Goal: Transaction & Acquisition: Purchase product/service

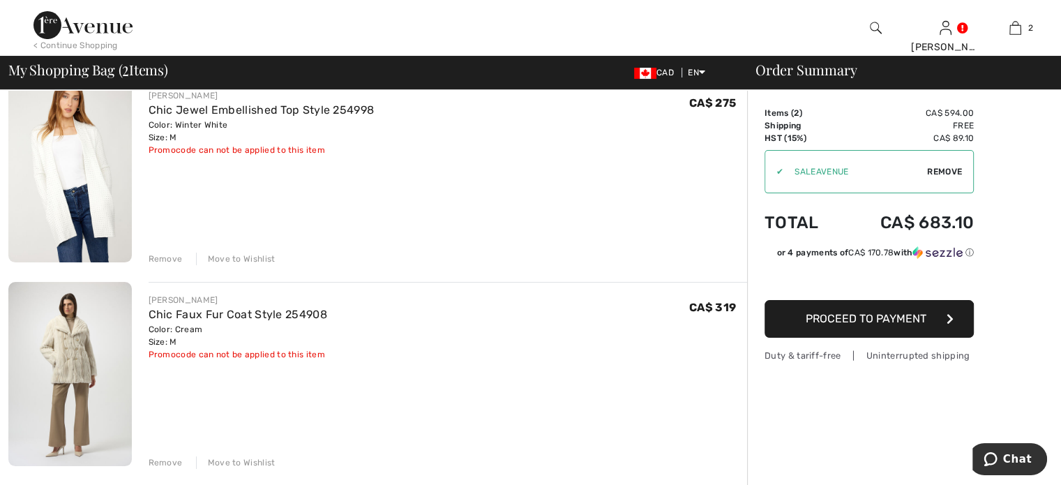
scroll to position [139, 0]
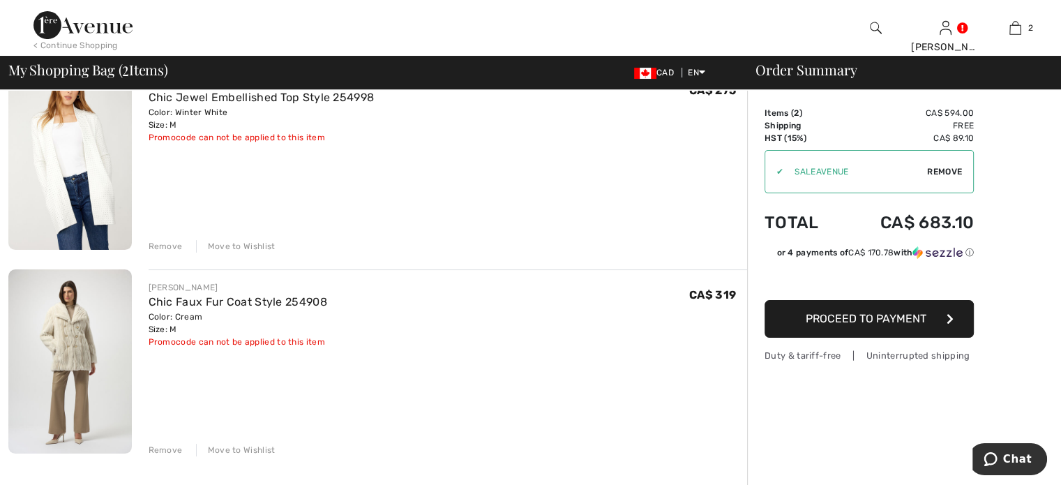
click at [183, 252] on div "Remove" at bounding box center [166, 246] width 34 height 13
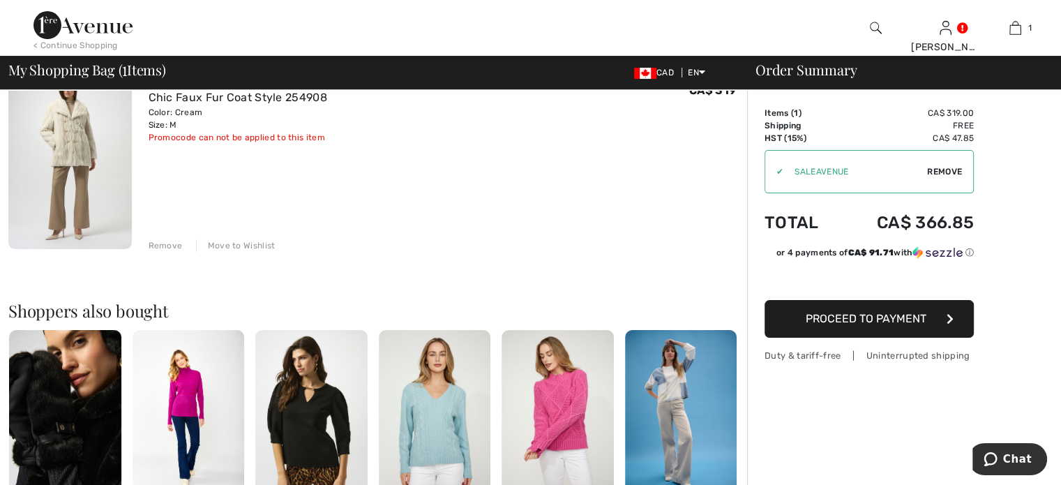
click at [183, 252] on div "Remove" at bounding box center [166, 245] width 34 height 13
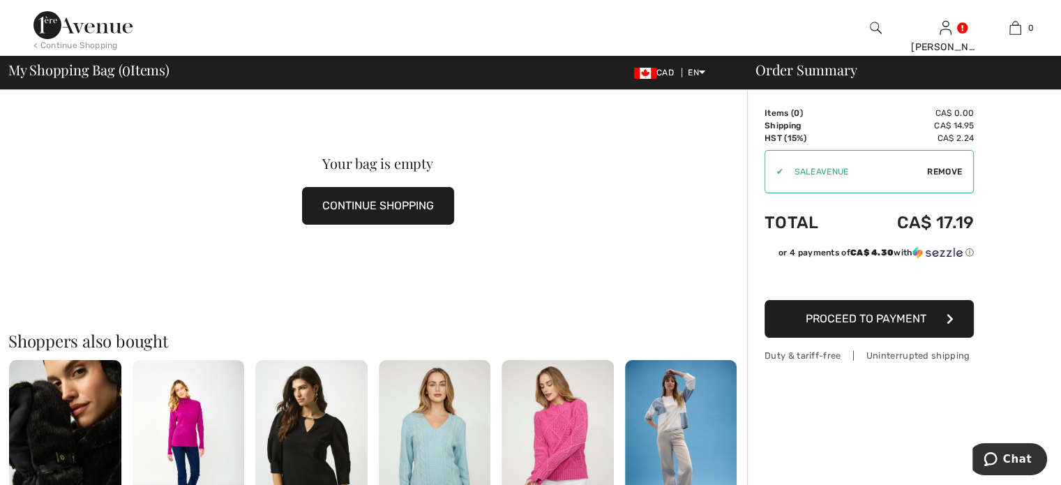
scroll to position [0, 0]
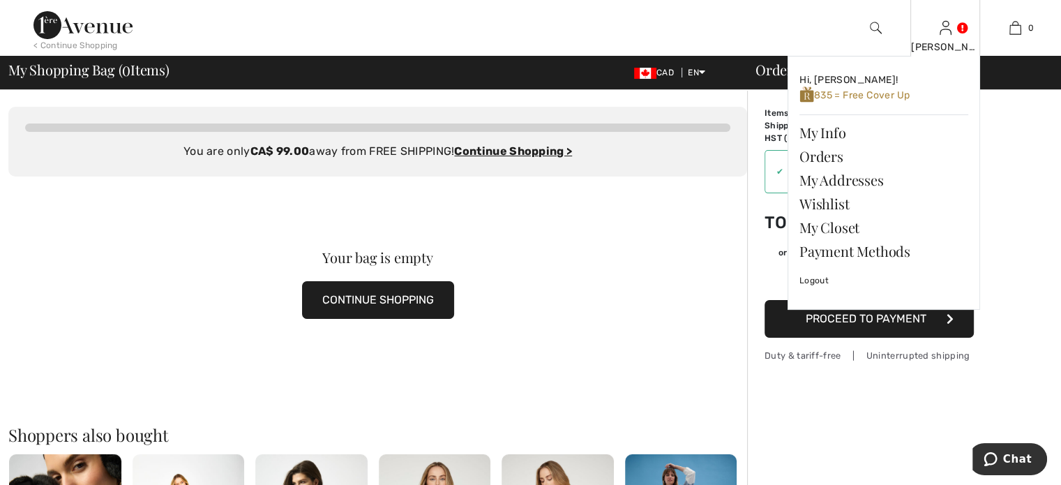
click at [939, 29] on img at bounding box center [945, 28] width 12 height 17
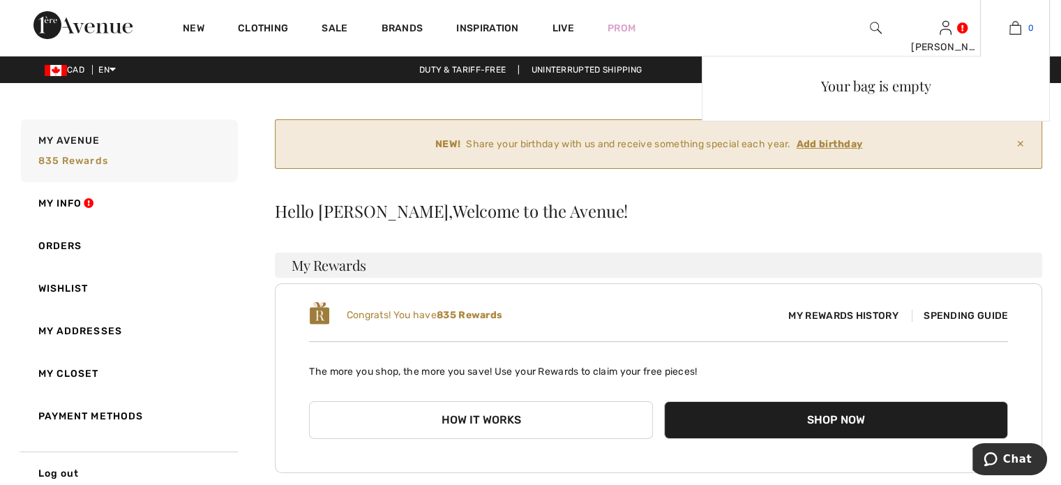
click at [1009, 30] on img at bounding box center [1015, 28] width 12 height 17
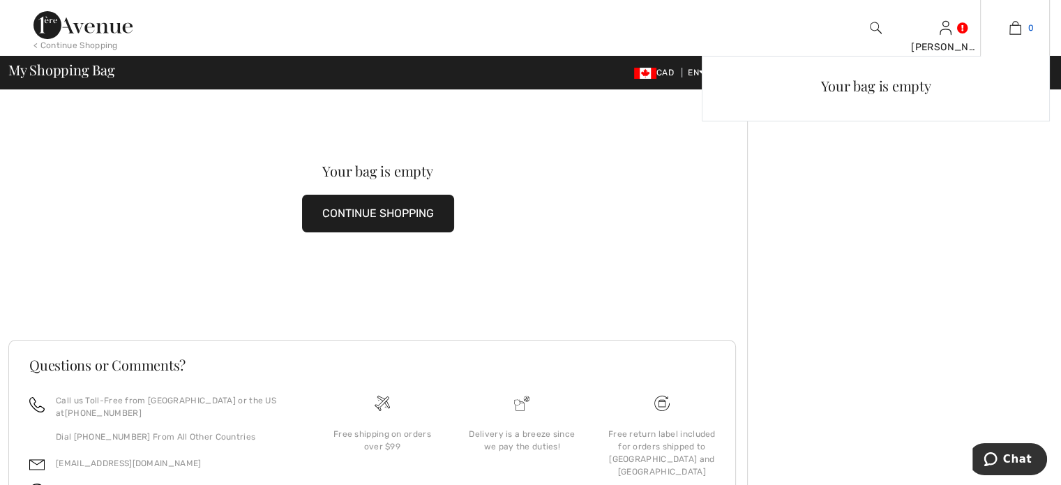
click at [1009, 29] on img at bounding box center [1015, 28] width 12 height 17
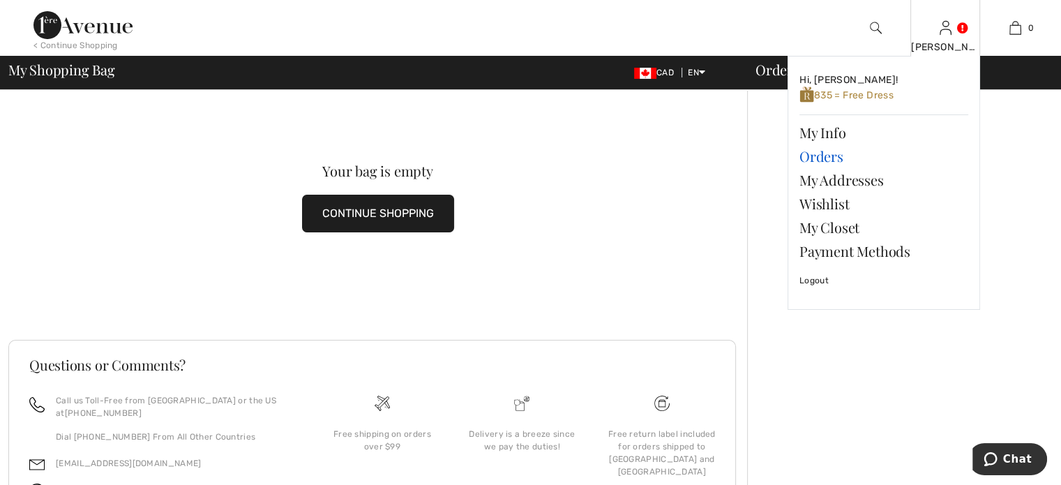
click at [838, 168] on link "Orders" at bounding box center [883, 156] width 169 height 24
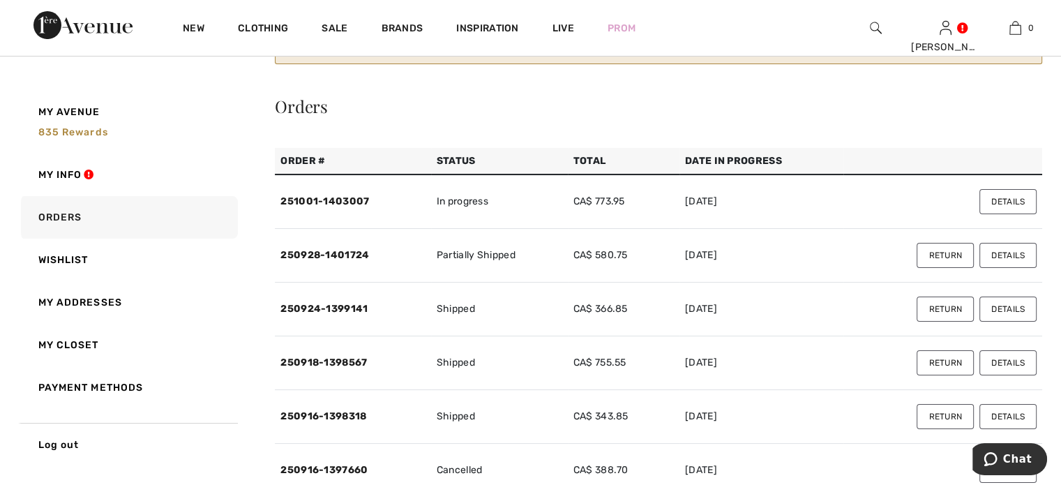
scroll to position [139, 0]
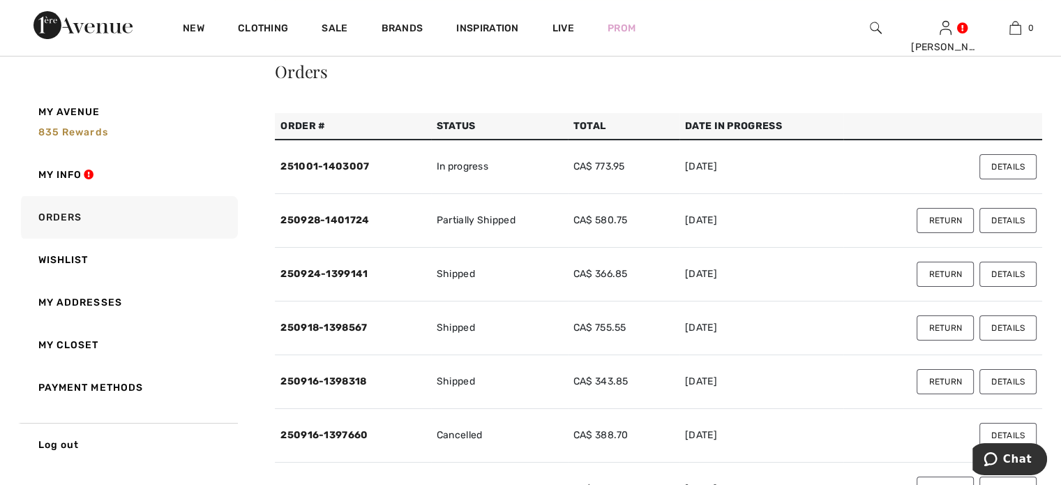
click at [321, 248] on td "250928-1401724" at bounding box center [353, 221] width 156 height 54
click at [331, 226] on link "250928-1401724" at bounding box center [324, 220] width 89 height 12
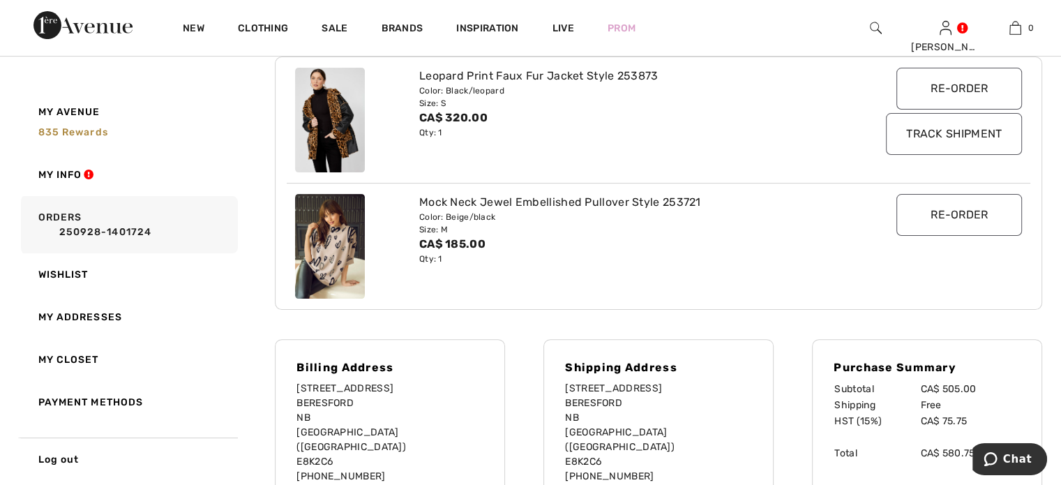
scroll to position [279, 0]
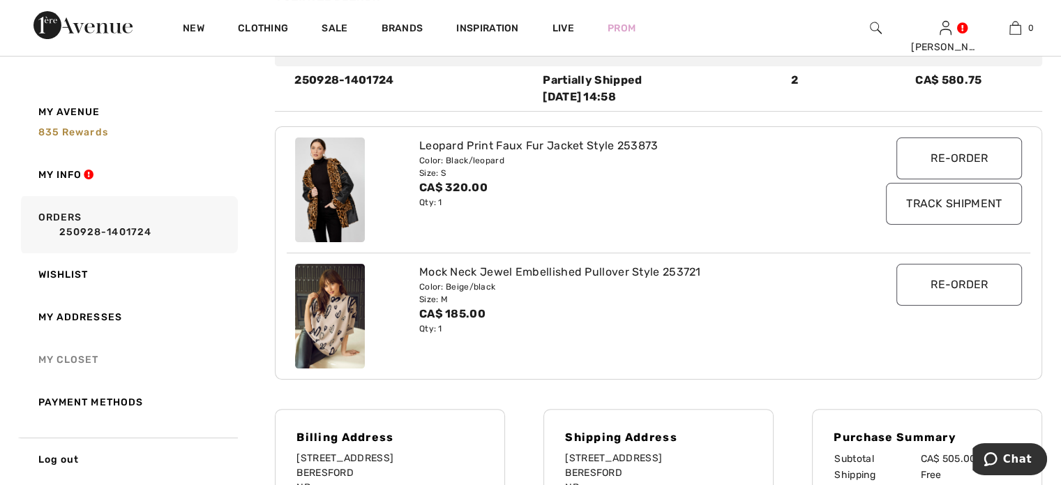
click at [77, 363] on link "My Closet" at bounding box center [128, 359] width 220 height 43
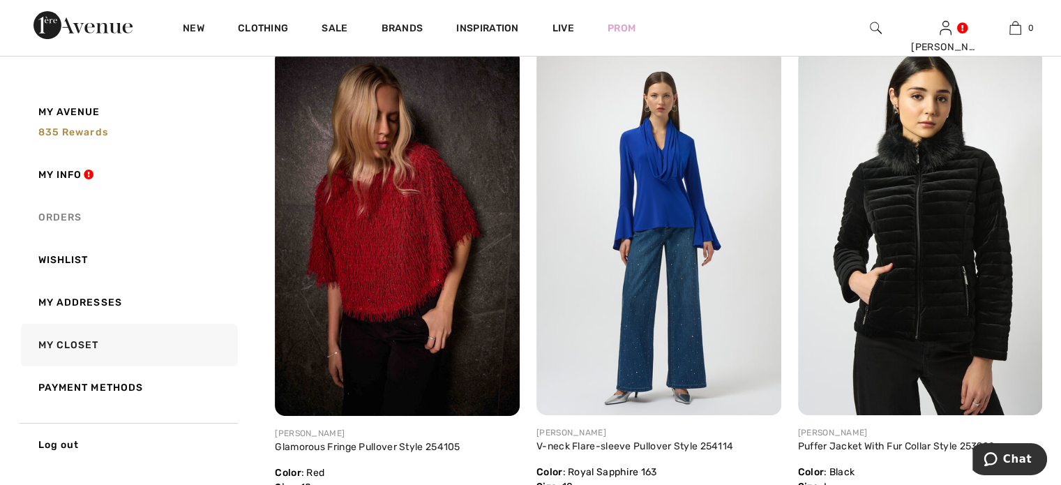
click at [77, 218] on link "Orders" at bounding box center [128, 217] width 220 height 43
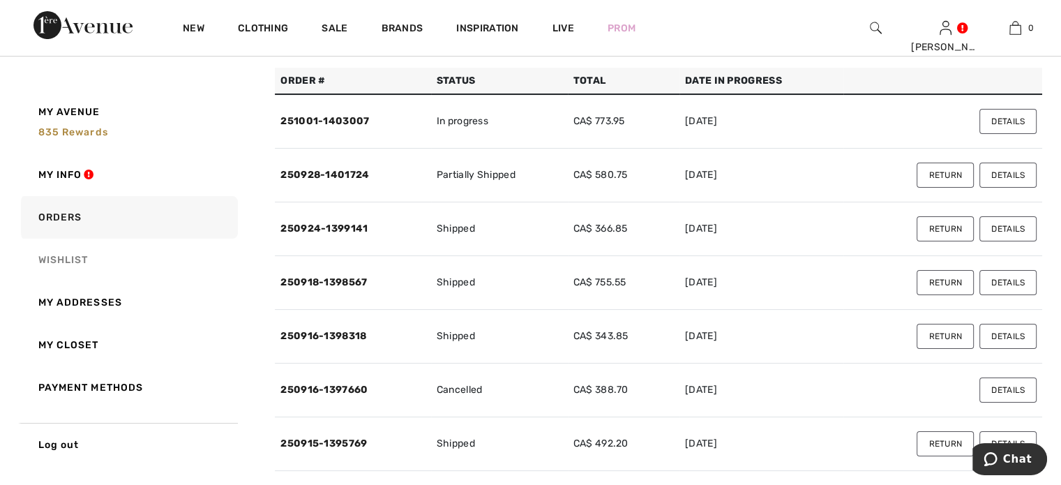
scroll to position [209, 0]
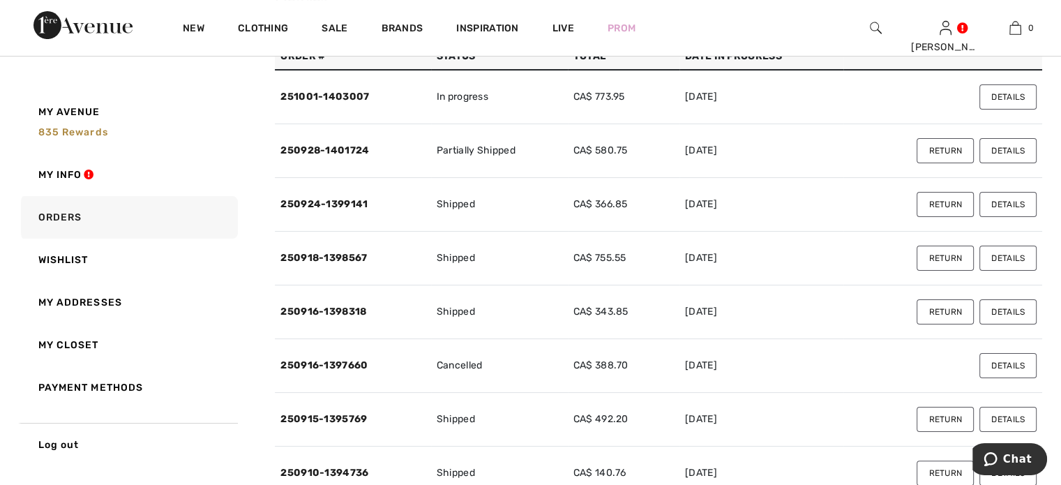
click at [916, 163] on button "Return" at bounding box center [944, 150] width 57 height 25
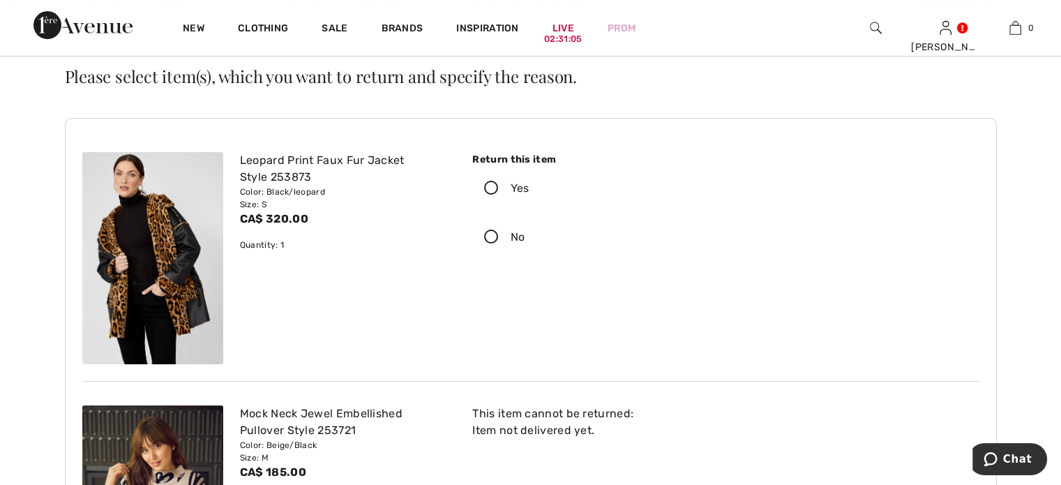
scroll to position [139, 0]
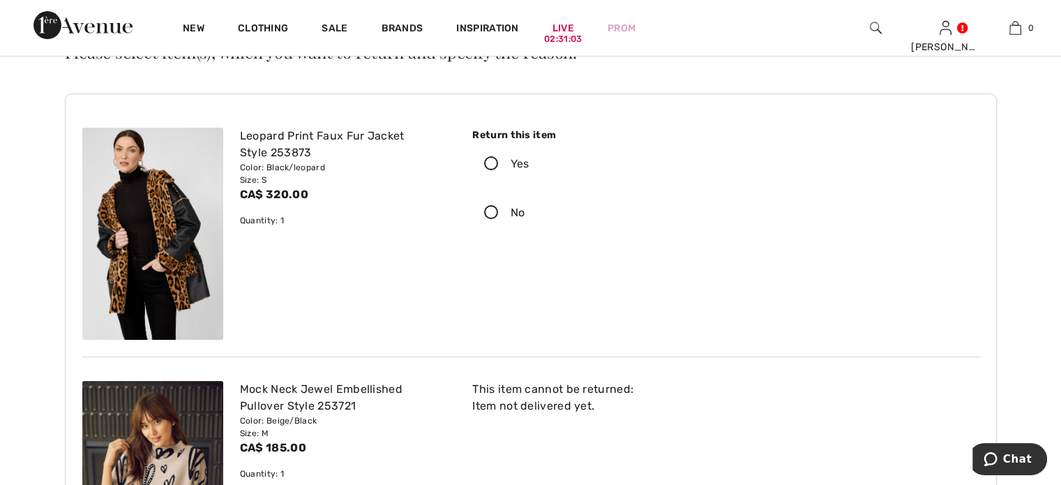
click at [506, 172] on icon at bounding box center [491, 164] width 37 height 15
click at [529, 185] on input "Yes" at bounding box center [533, 164] width 9 height 42
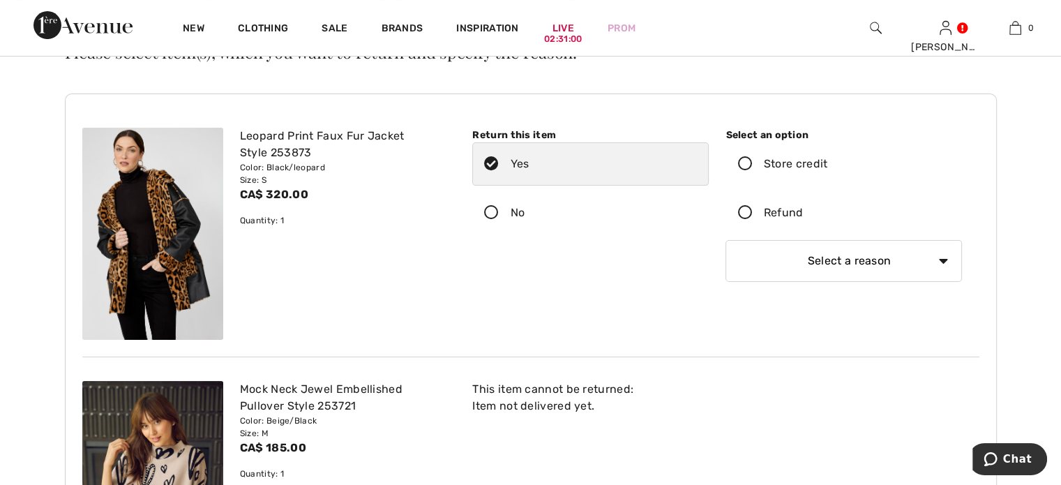
click at [748, 220] on icon at bounding box center [744, 213] width 37 height 15
click at [803, 234] on input "Refund" at bounding box center [807, 213] width 9 height 42
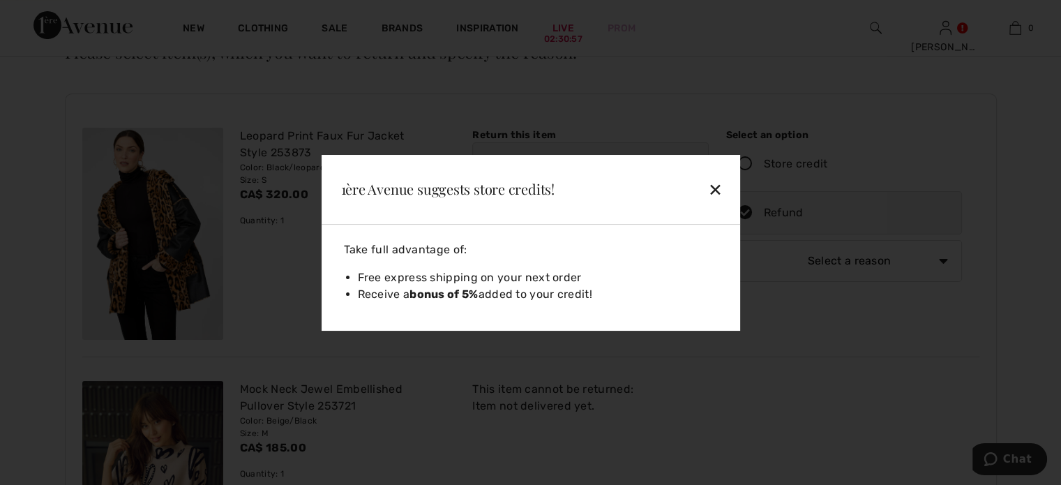
click at [699, 175] on div "✕" at bounding box center [683, 188] width 91 height 29
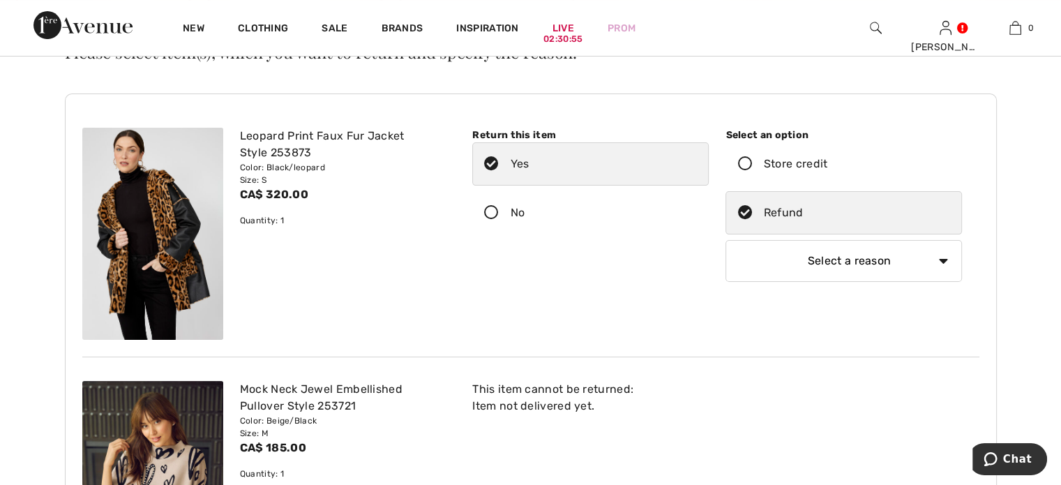
click at [918, 282] on select "Select a reason I received the wrong product or size My order arrived too late …" at bounding box center [843, 261] width 236 height 42
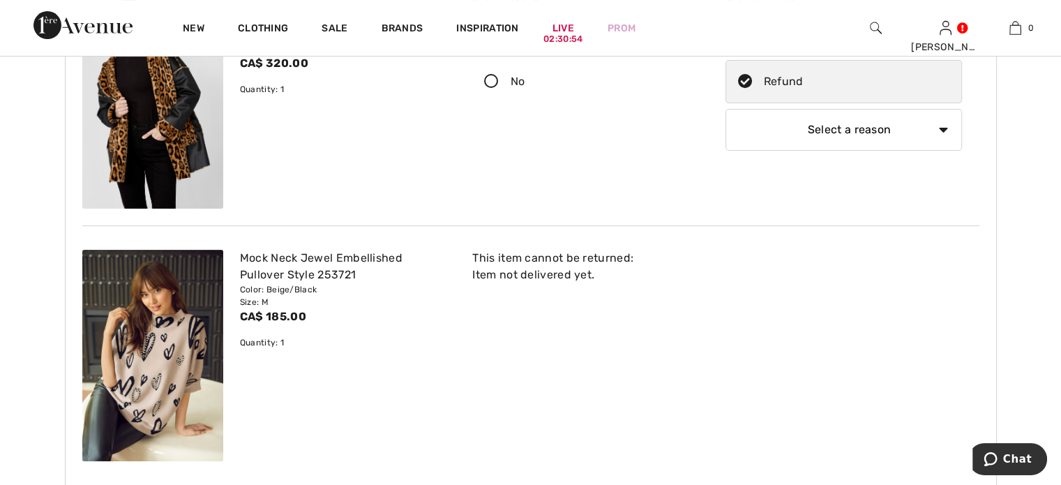
scroll to position [279, 0]
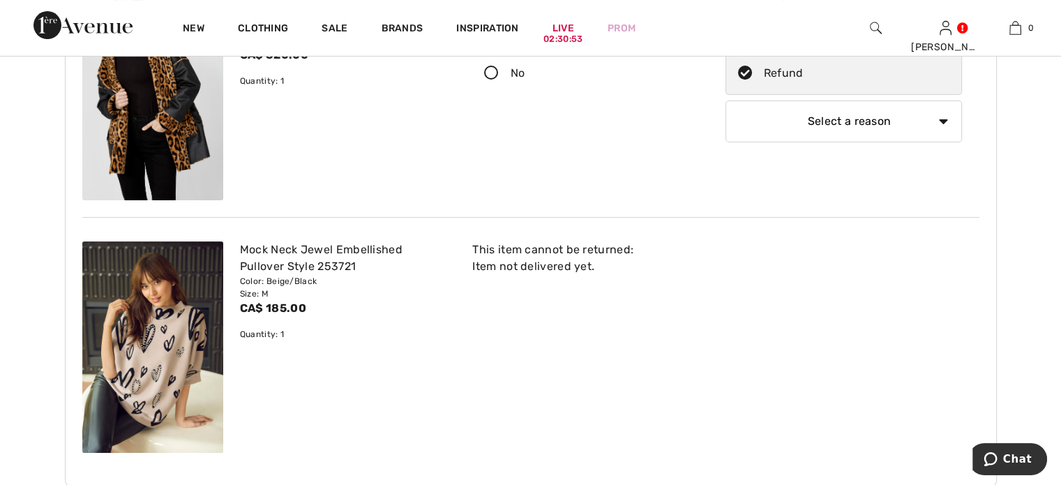
click at [916, 142] on select "Select a reason I received the wrong product or size My order arrived too late …" at bounding box center [843, 121] width 236 height 42
select select "4"
click at [725, 142] on select "Select a reason I received the wrong product or size My order arrived too late …" at bounding box center [843, 121] width 236 height 42
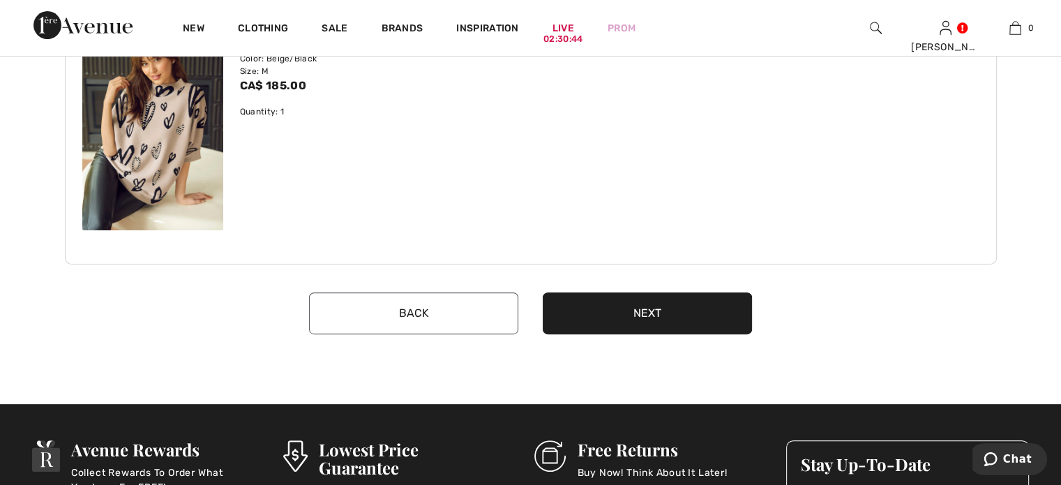
scroll to position [558, 0]
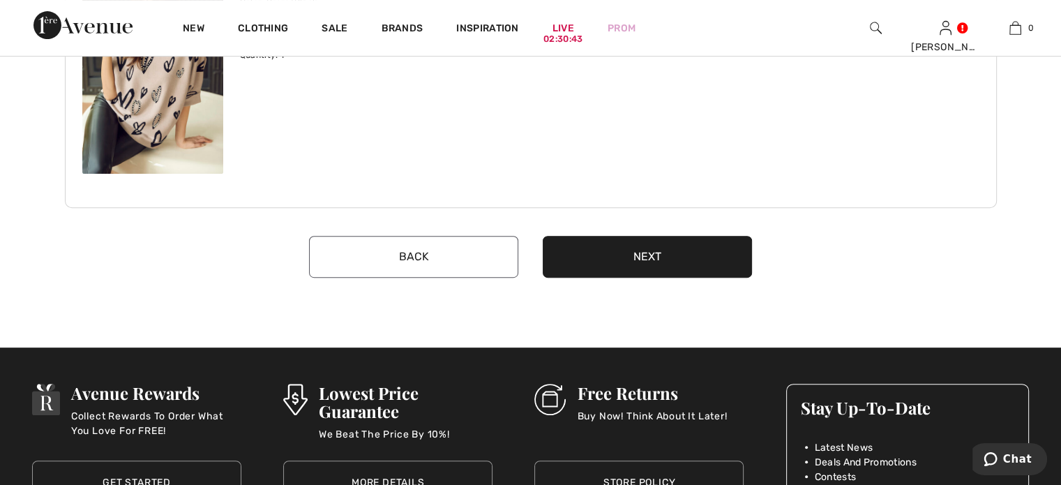
click at [681, 278] on button "Next" at bounding box center [647, 257] width 209 height 42
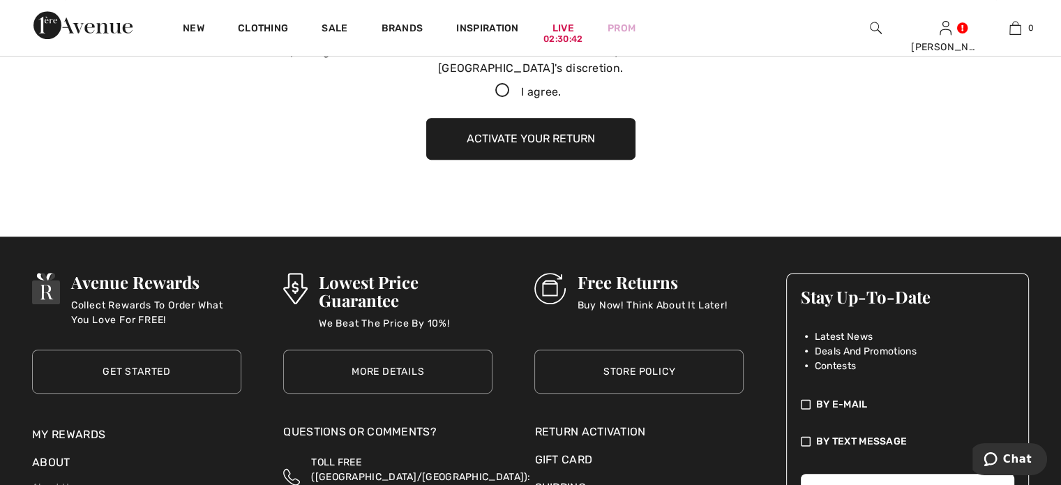
scroll to position [775, 0]
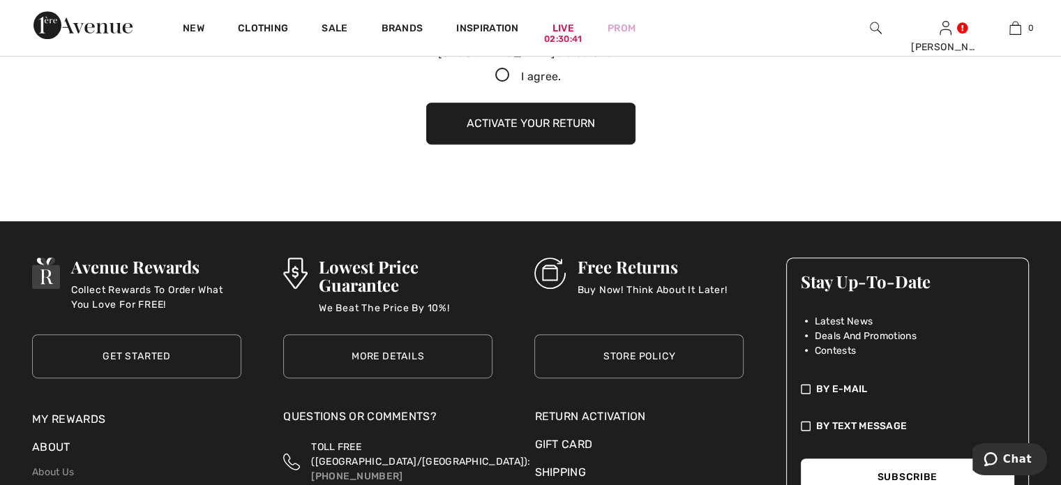
click at [494, 83] on icon at bounding box center [502, 75] width 37 height 15
click at [561, 80] on input "I agree." at bounding box center [565, 75] width 9 height 9
checkbox input "true"
click at [485, 144] on button "Activate your return" at bounding box center [530, 124] width 209 height 42
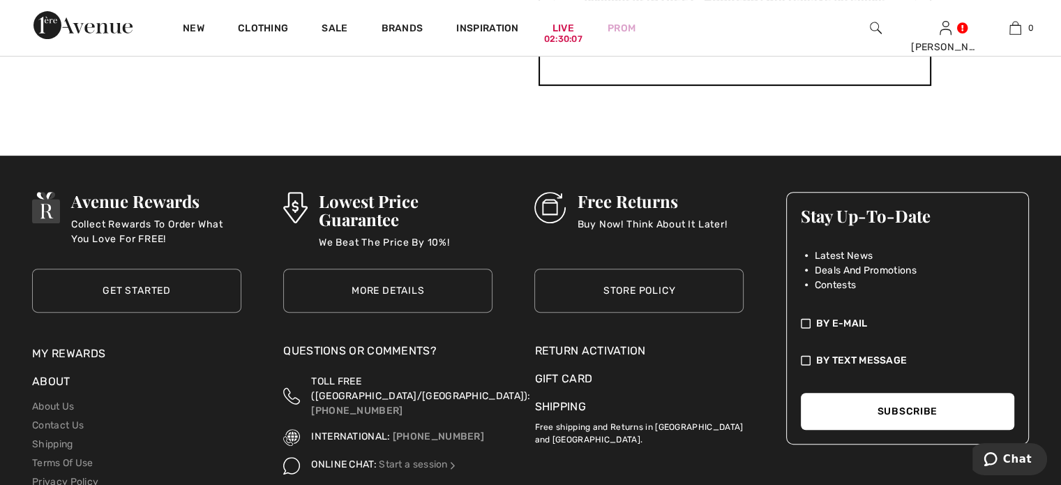
scroll to position [697, 0]
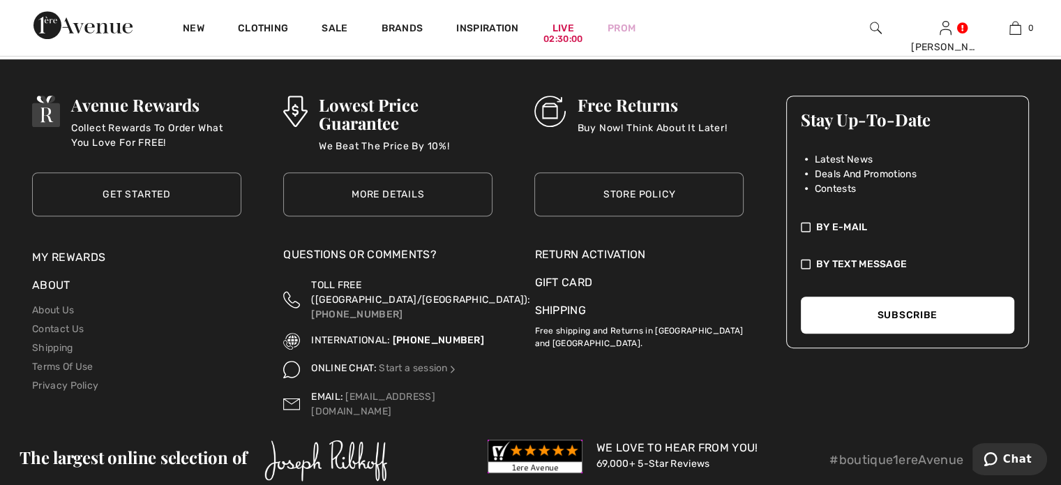
click at [400, 346] on link "[PHONE_NUMBER]" at bounding box center [438, 340] width 91 height 12
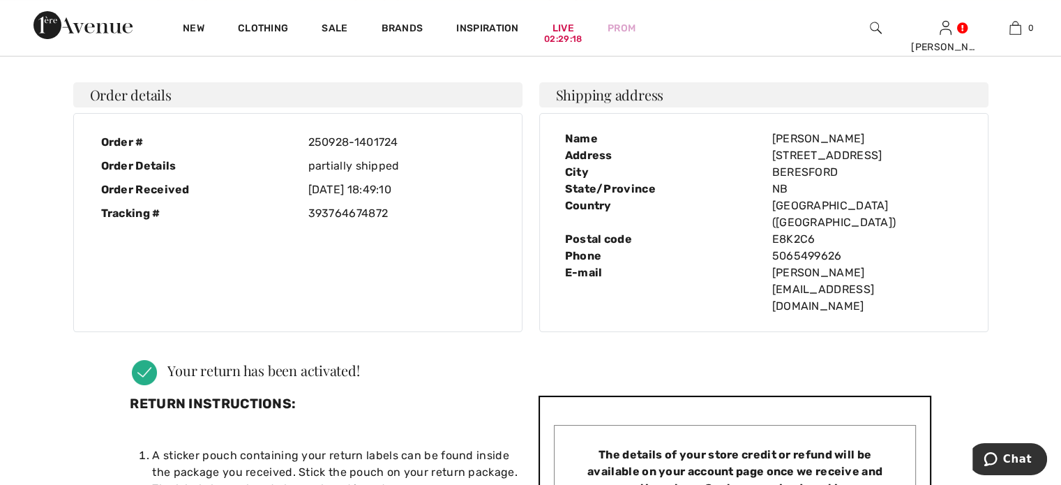
scroll to position [0, 0]
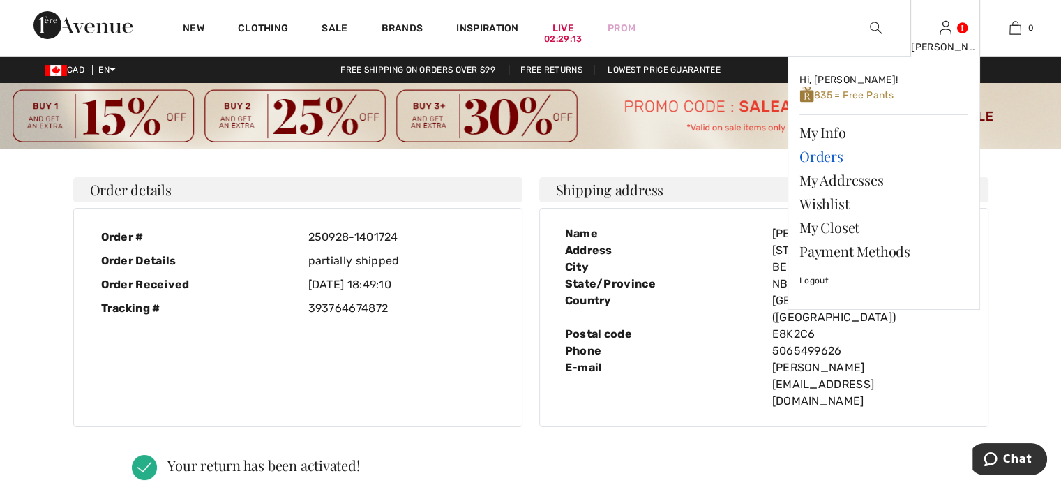
click at [825, 166] on link "Orders" at bounding box center [883, 156] width 169 height 24
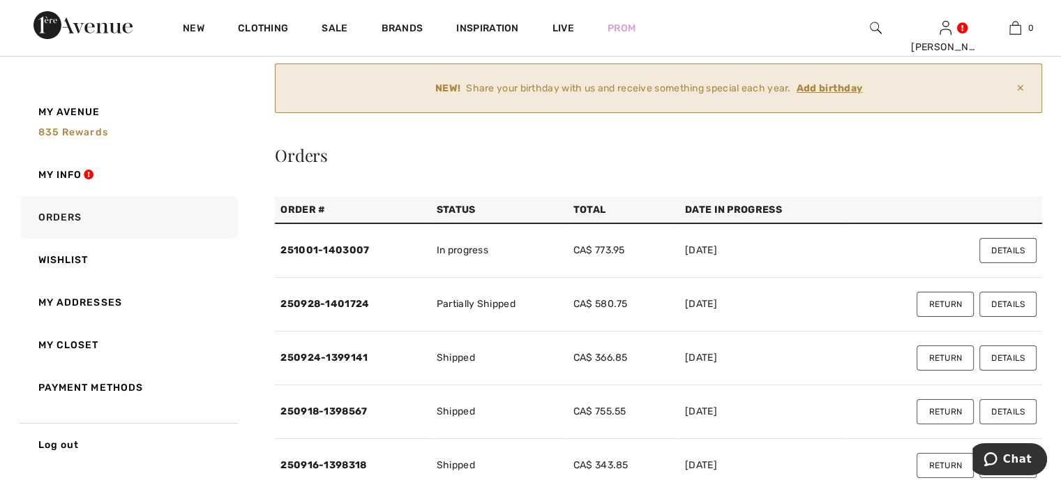
scroll to position [139, 0]
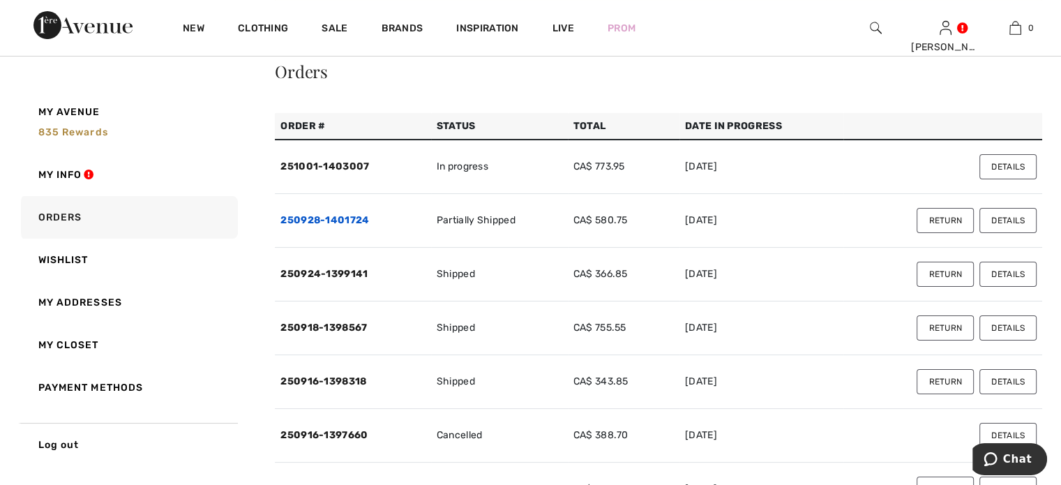
click at [305, 226] on link "250928-1401724" at bounding box center [324, 220] width 89 height 12
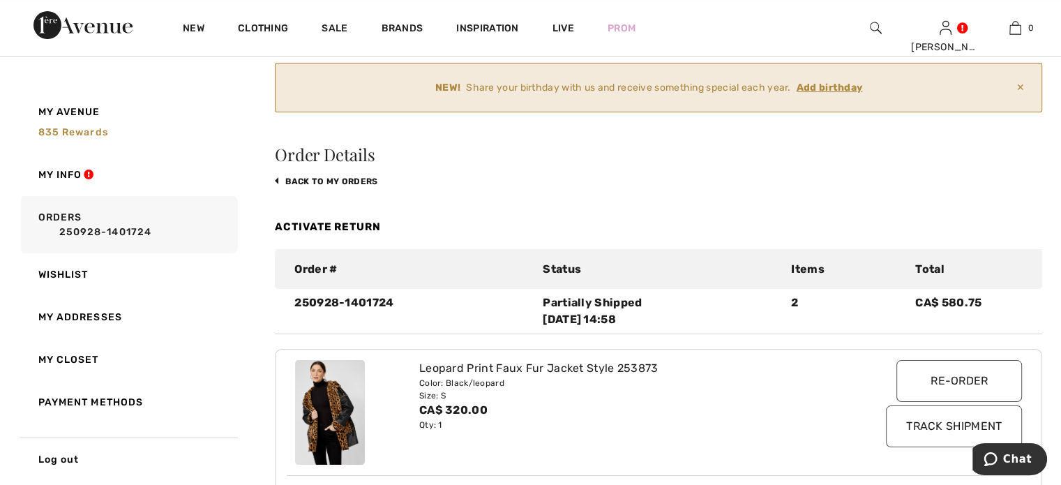
scroll to position [0, 0]
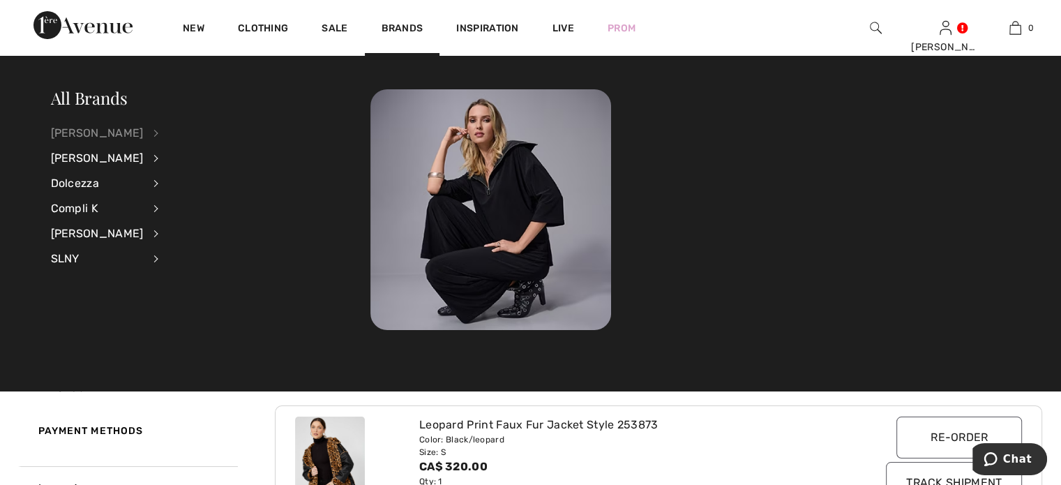
click at [106, 130] on div "[PERSON_NAME]" at bounding box center [97, 133] width 93 height 25
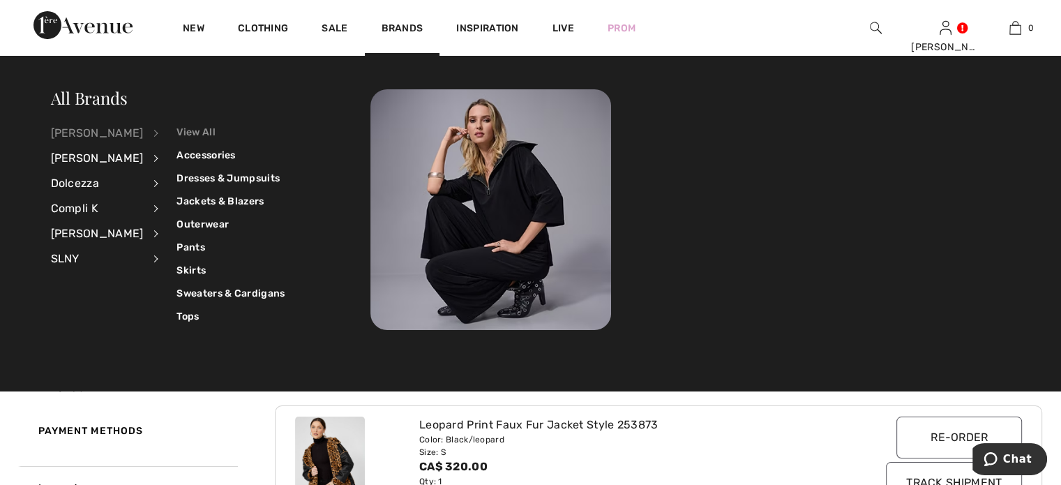
click at [212, 130] on link "View All" at bounding box center [230, 132] width 108 height 23
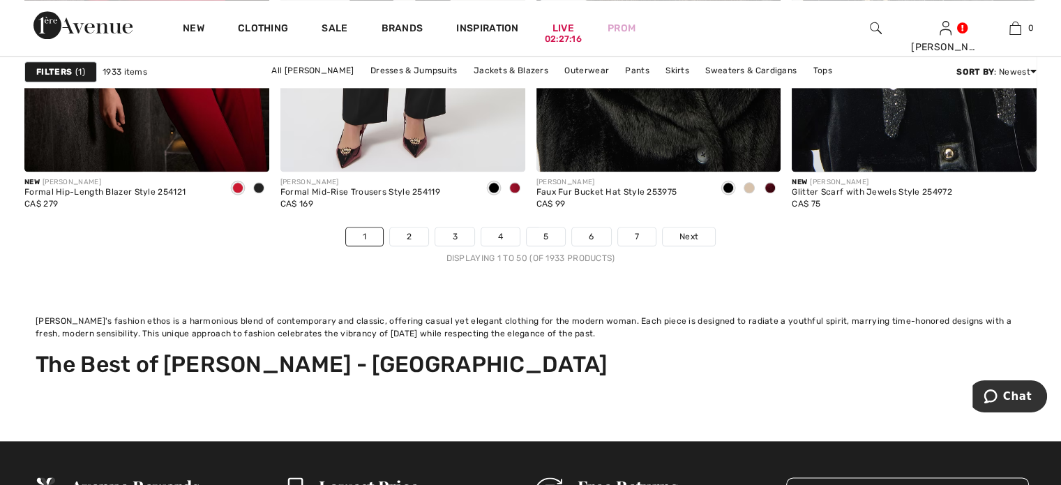
scroll to position [7113, 0]
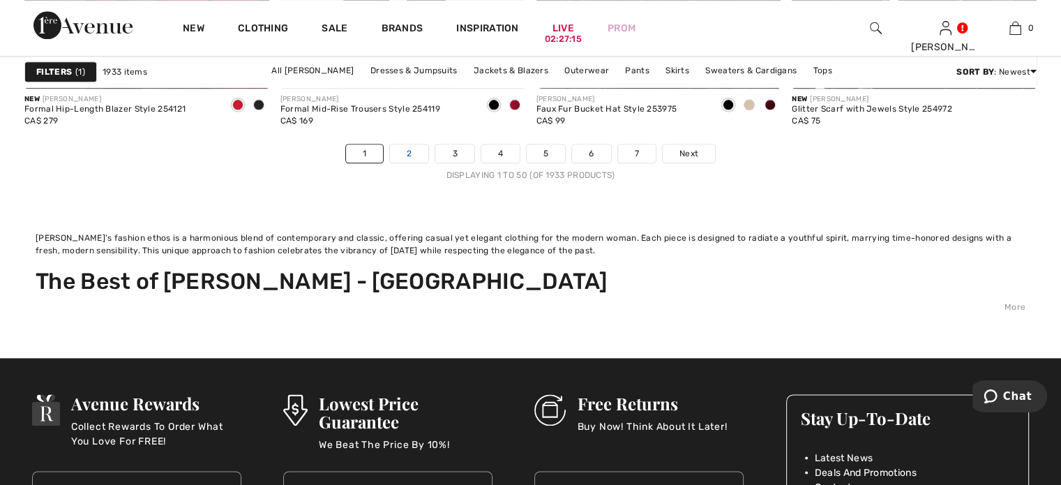
click at [390, 162] on link "2" at bounding box center [409, 153] width 38 height 18
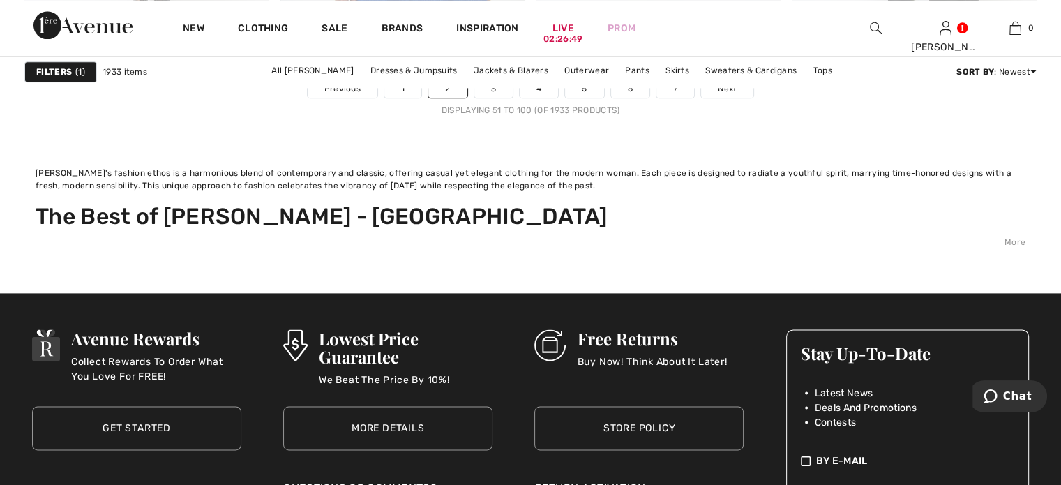
scroll to position [7182, 0]
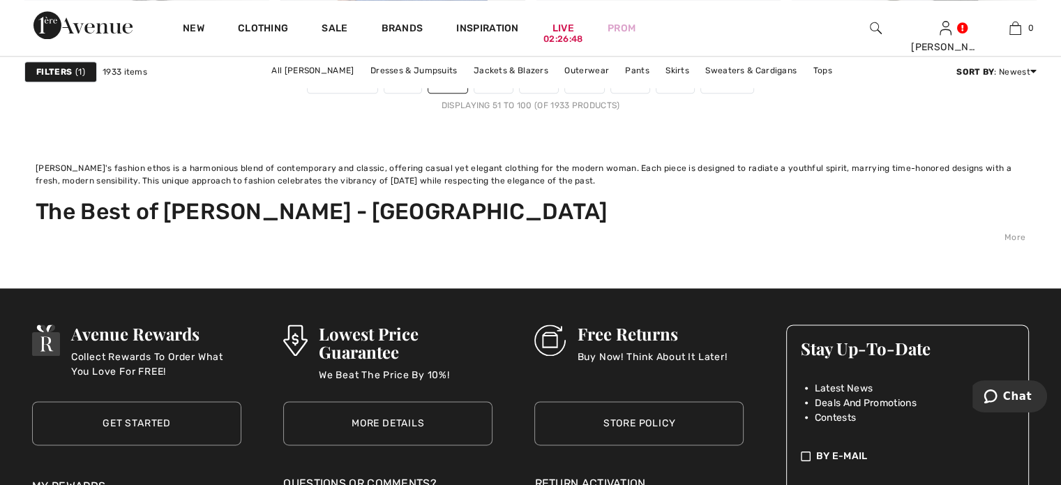
click at [474, 93] on link "3" at bounding box center [493, 84] width 38 height 18
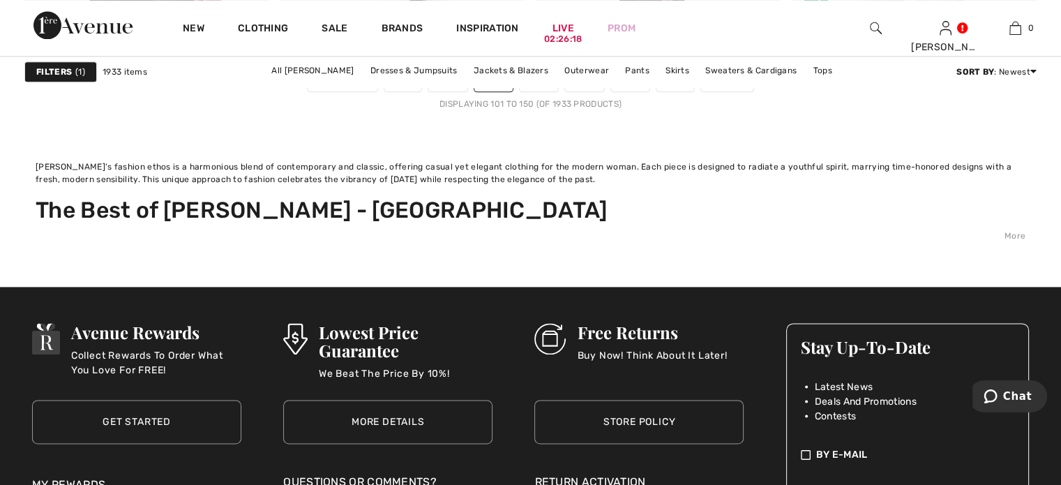
scroll to position [7182, 0]
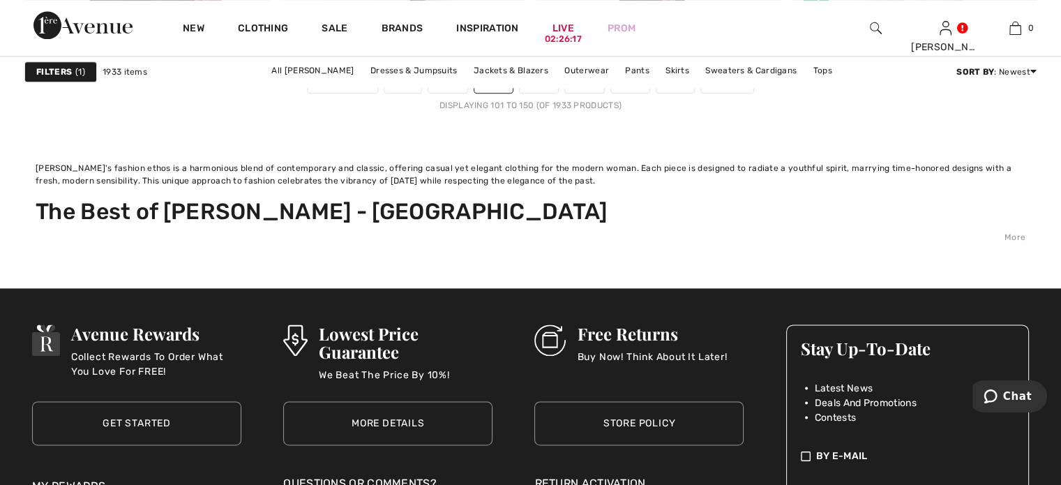
click at [538, 93] on link "4" at bounding box center [538, 84] width 38 height 18
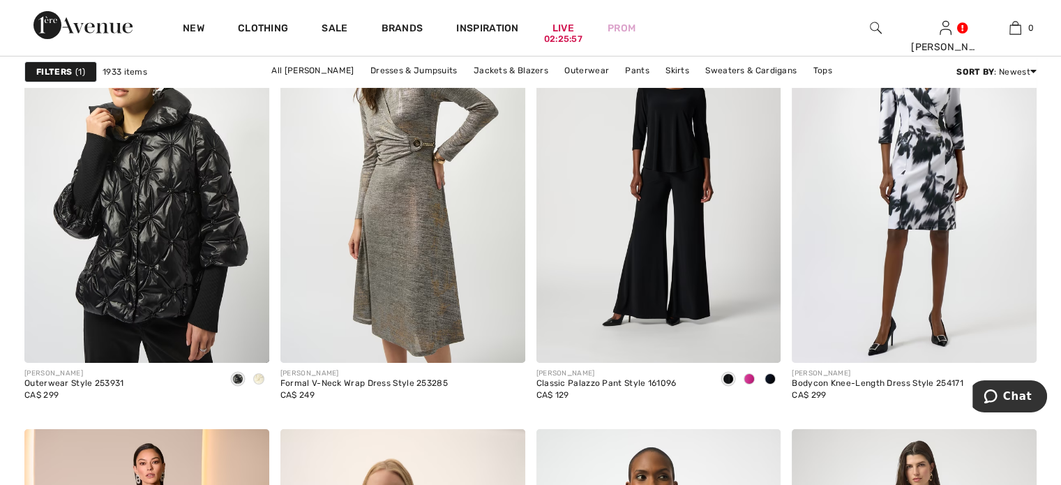
scroll to position [5021, 0]
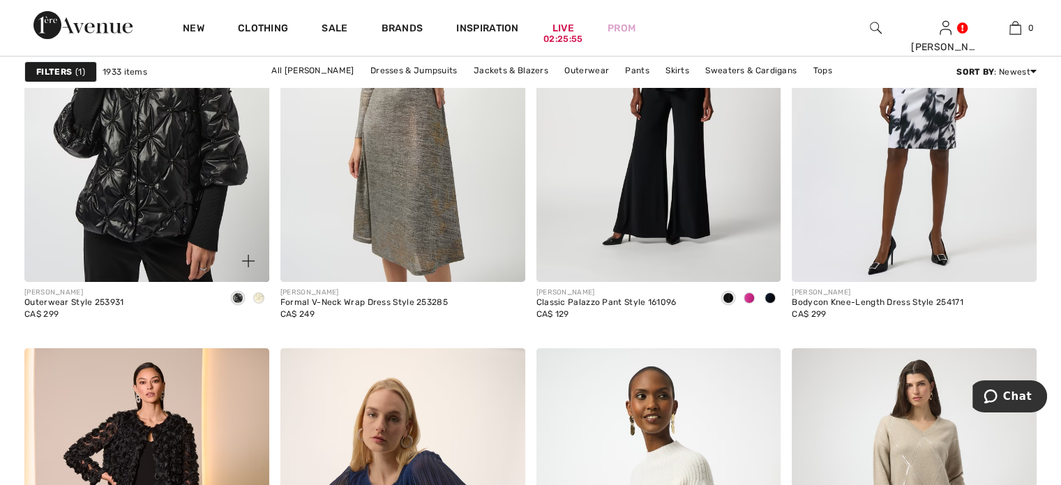
click at [253, 303] on span at bounding box center [258, 297] width 11 height 11
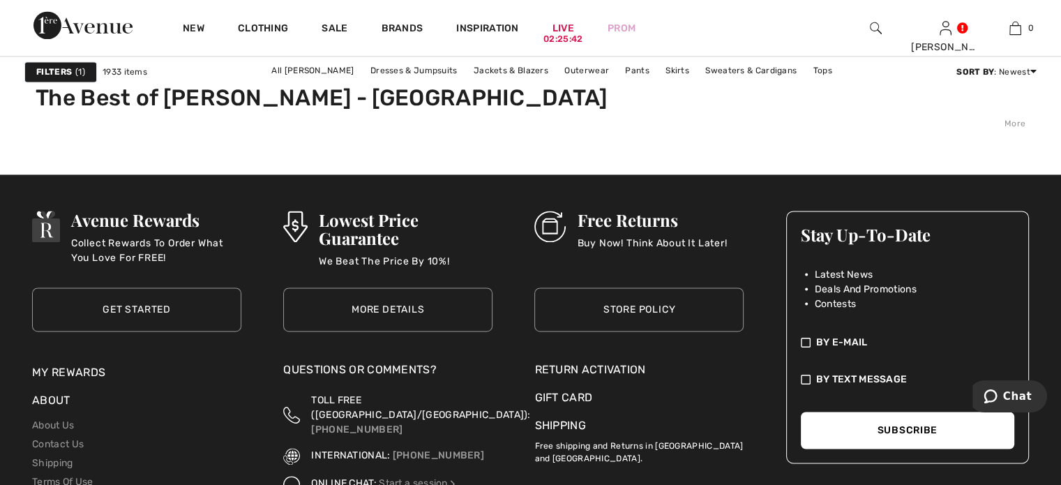
scroll to position [7182, 0]
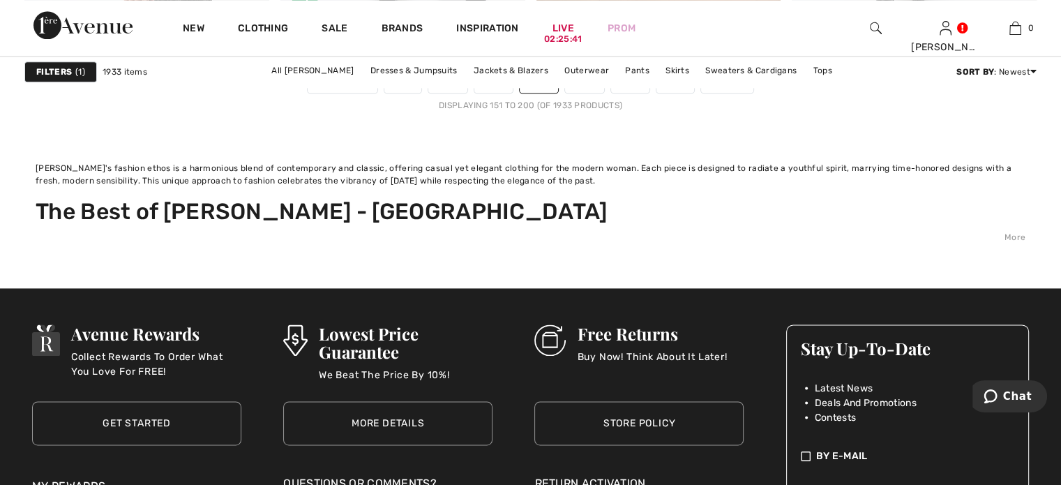
click at [603, 93] on link "5" at bounding box center [584, 84] width 38 height 18
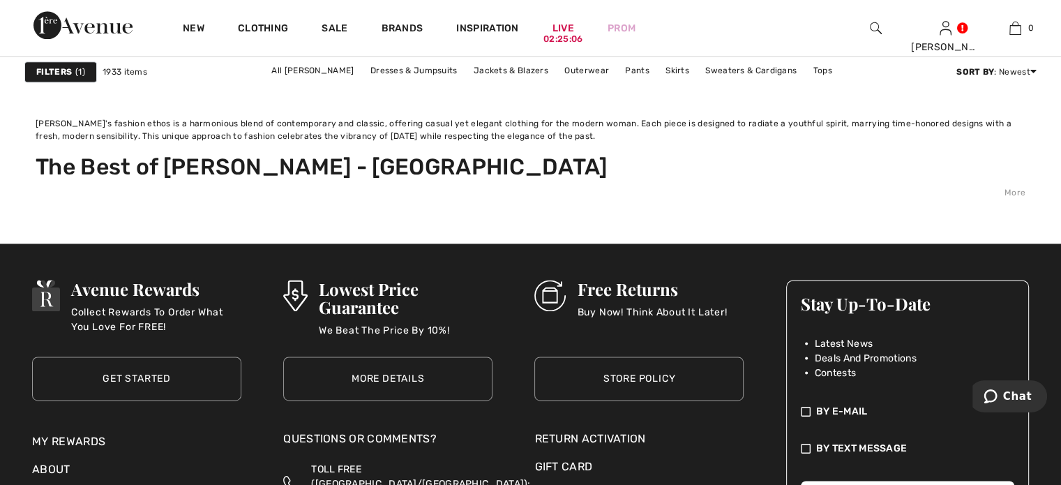
scroll to position [7113, 0]
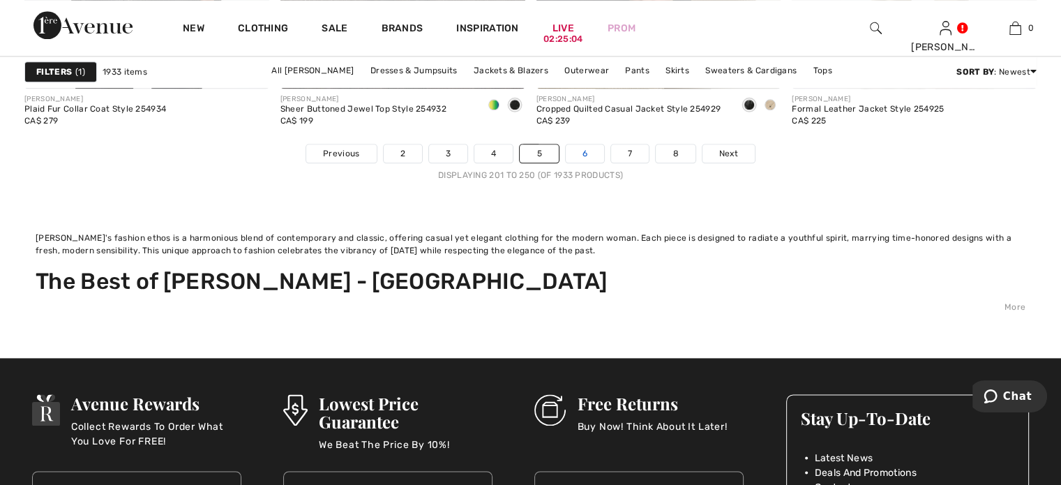
click at [604, 162] on link "6" at bounding box center [585, 153] width 38 height 18
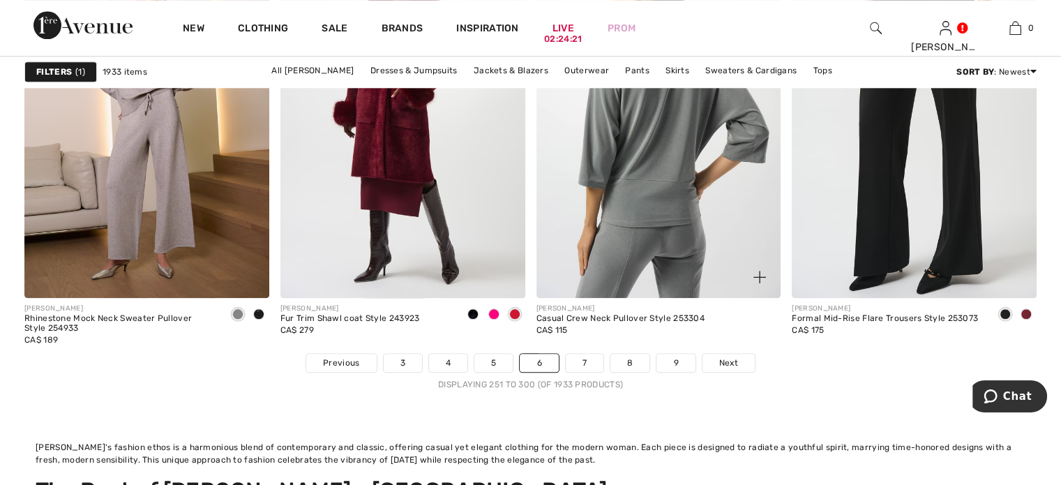
scroll to position [6973, 0]
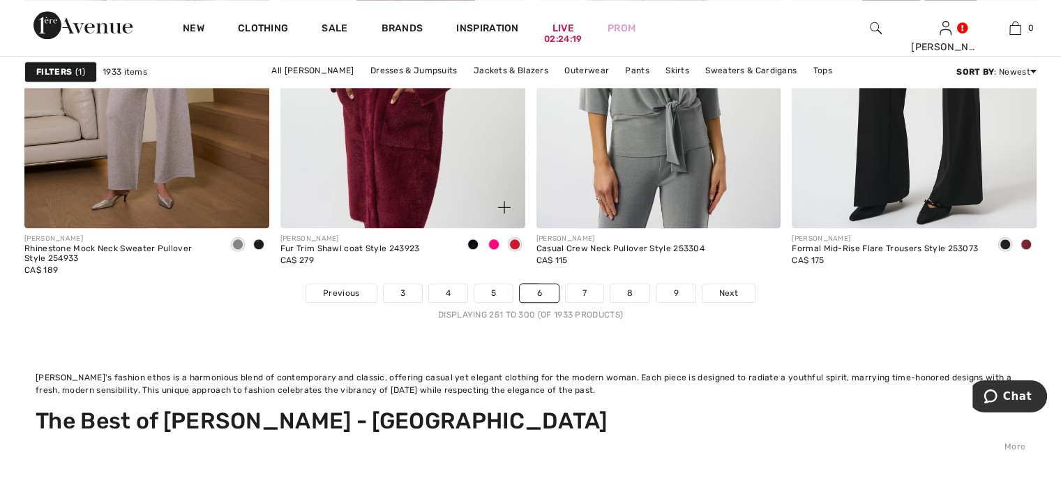
click at [394, 228] on img at bounding box center [402, 44] width 245 height 367
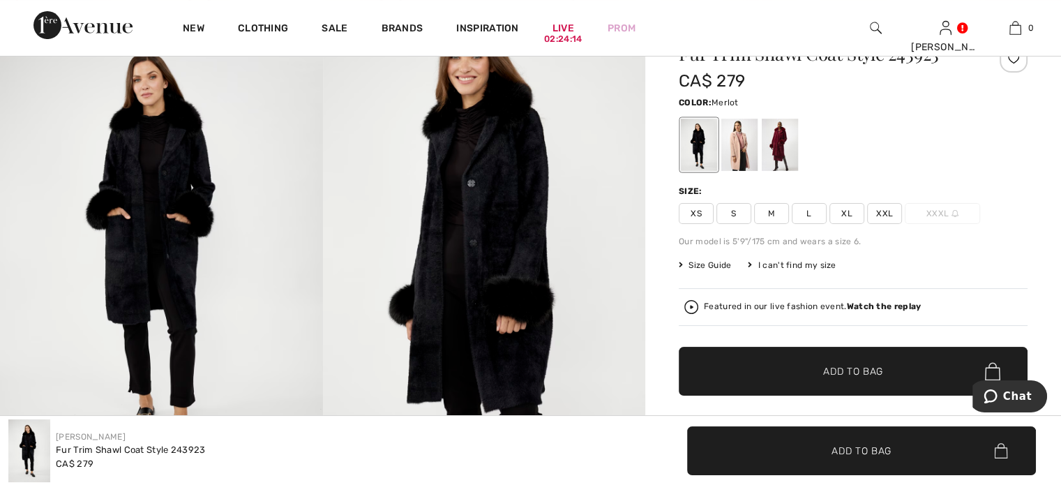
click at [798, 171] on div at bounding box center [779, 145] width 36 height 52
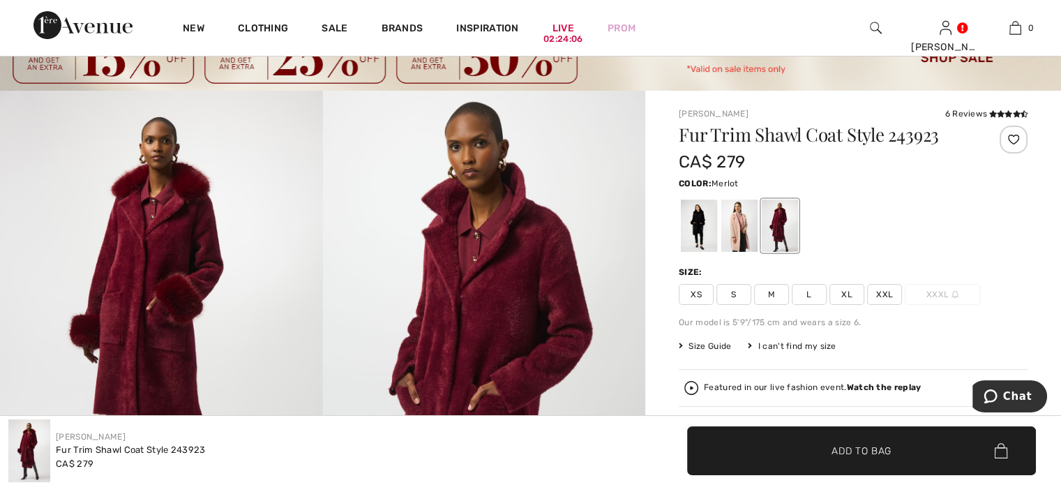
scroll to position [139, 0]
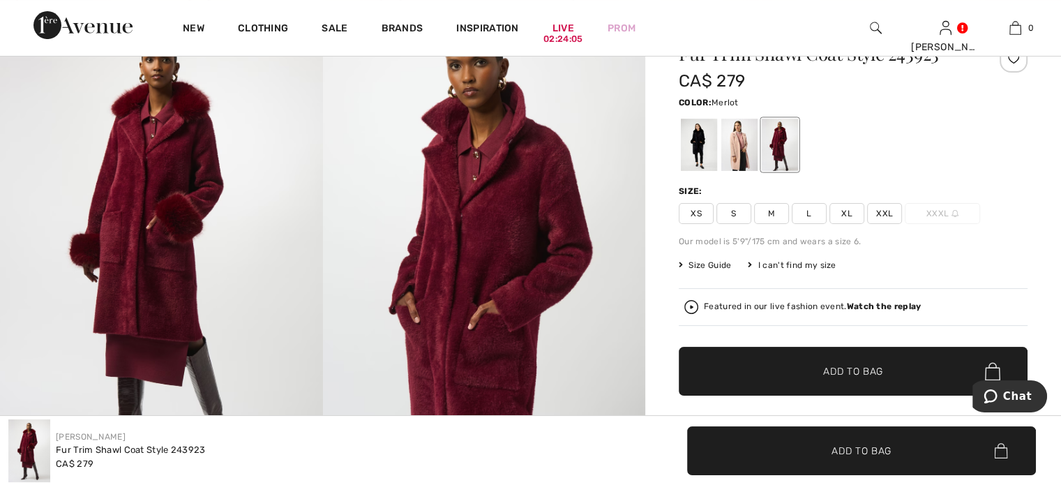
click at [163, 252] on img at bounding box center [161, 251] width 323 height 483
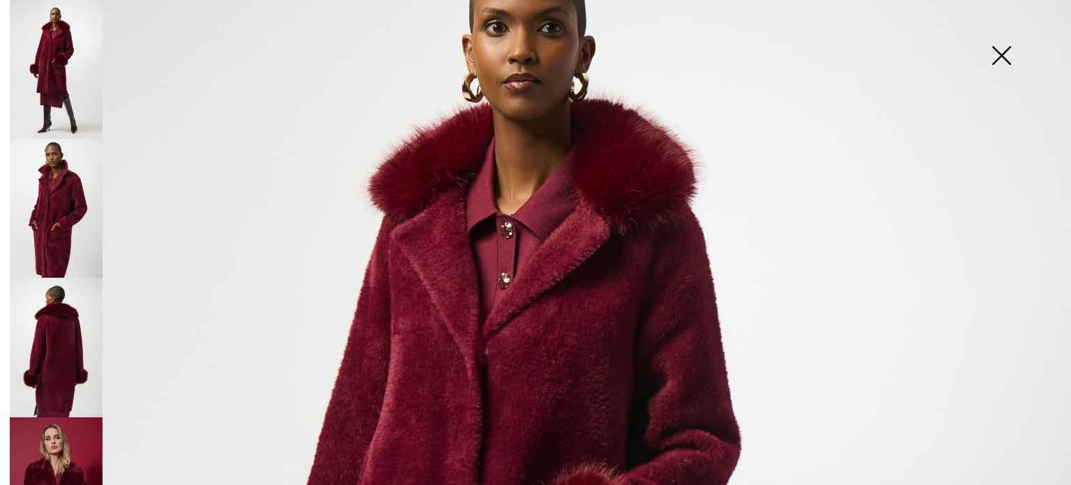
click at [999, 54] on img at bounding box center [1001, 57] width 70 height 72
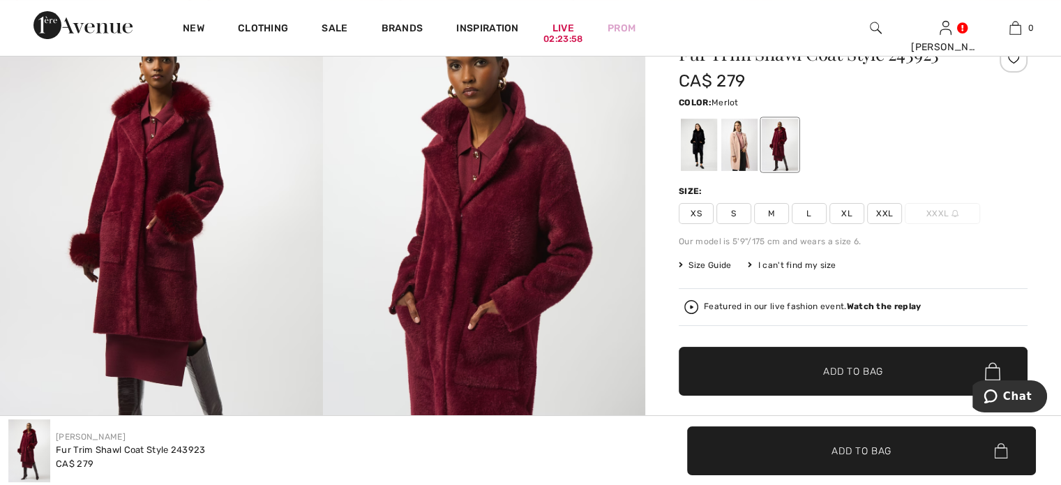
click at [750, 224] on span "S" at bounding box center [733, 213] width 35 height 21
click at [749, 441] on span "✔ Added to Bag Add to Bag" at bounding box center [861, 450] width 349 height 49
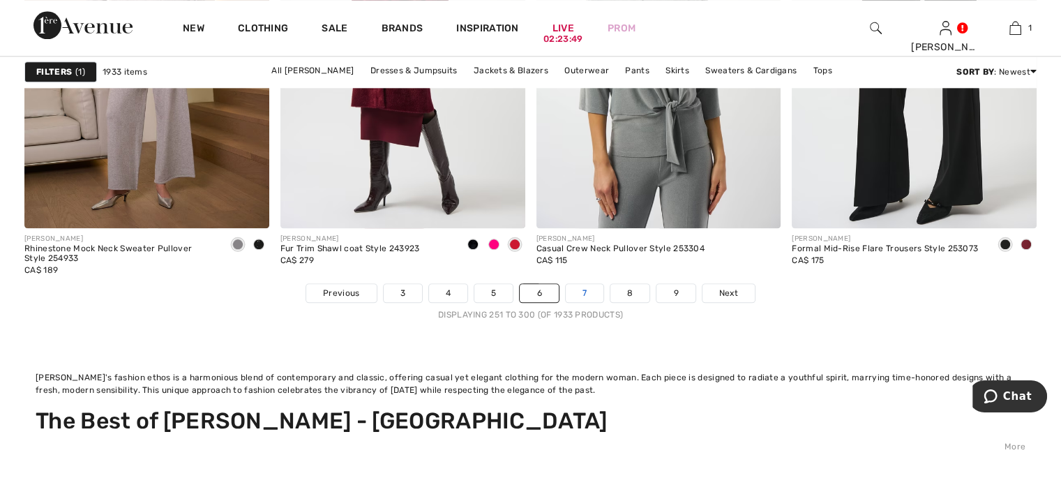
click at [603, 302] on link "7" at bounding box center [585, 293] width 38 height 18
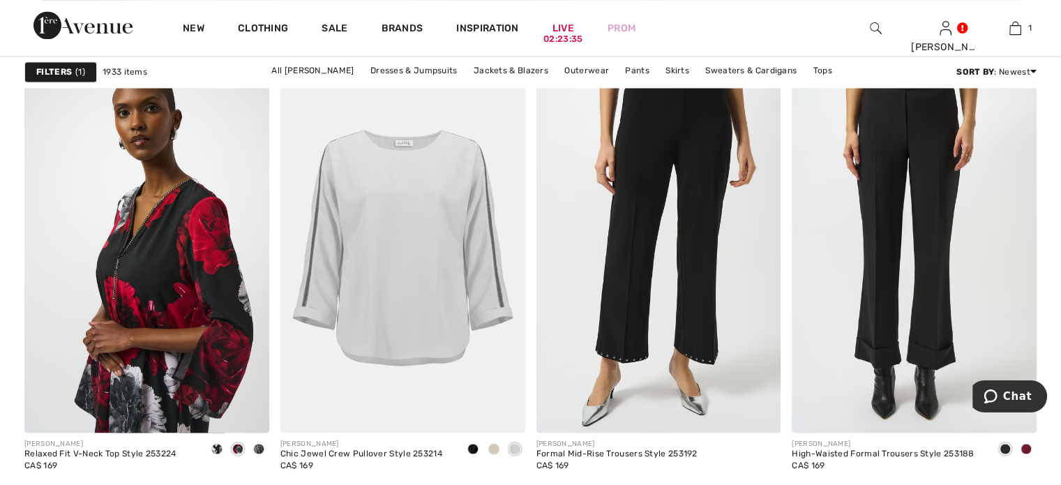
scroll to position [2510, 0]
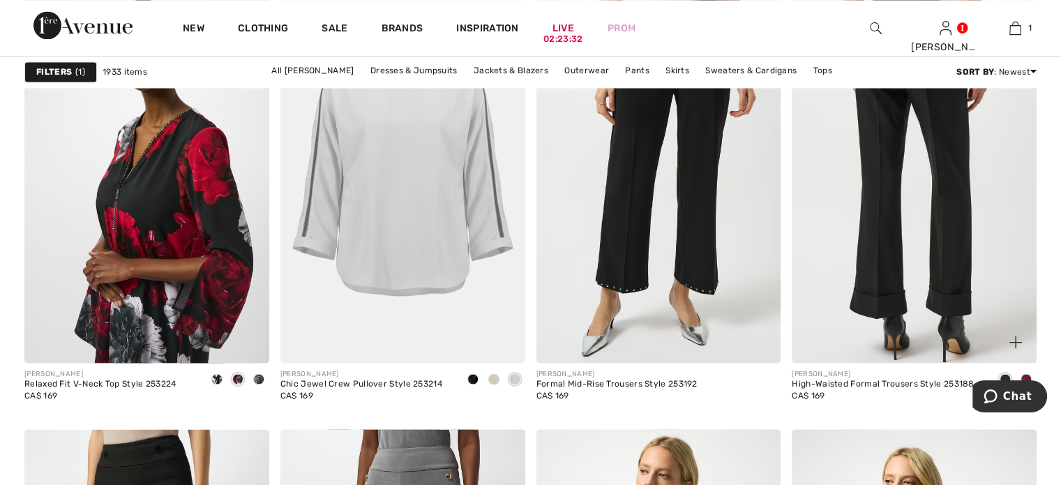
click at [946, 268] on img at bounding box center [913, 179] width 245 height 367
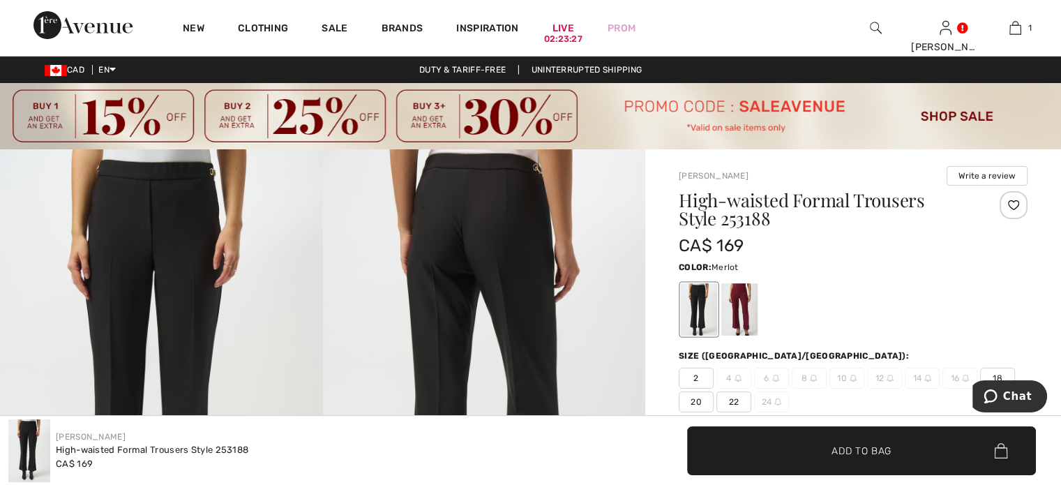
click at [753, 324] on div at bounding box center [739, 309] width 36 height 52
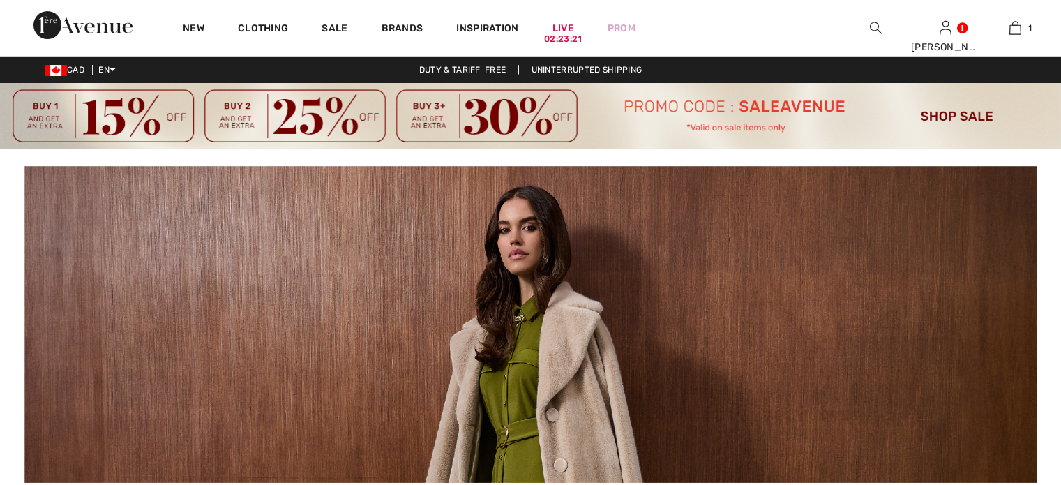
checkbox input "true"
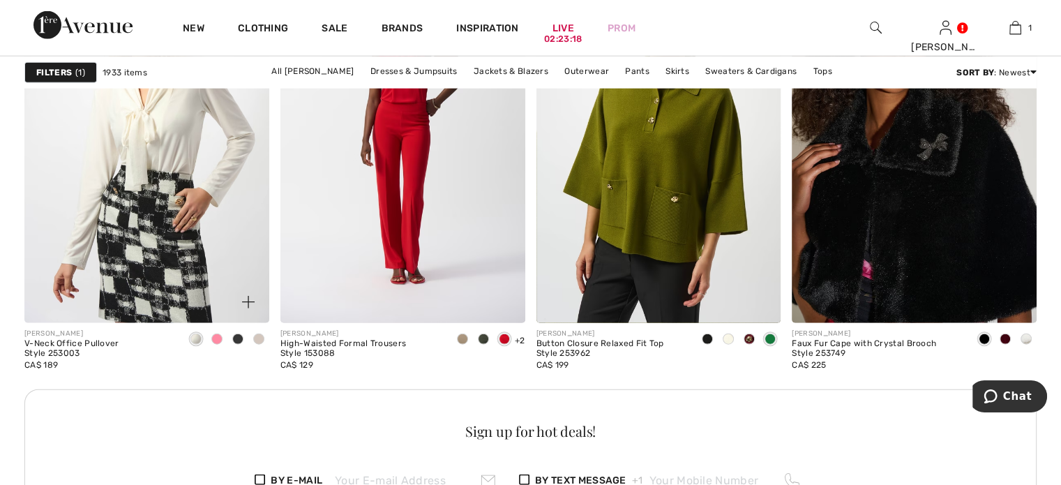
scroll to position [3417, 0]
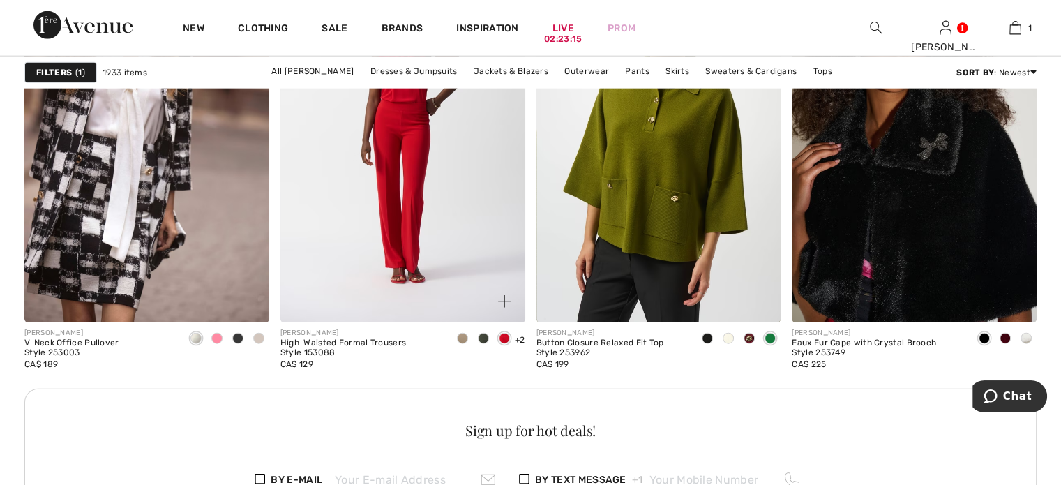
click at [452, 351] on div at bounding box center [462, 339] width 21 height 23
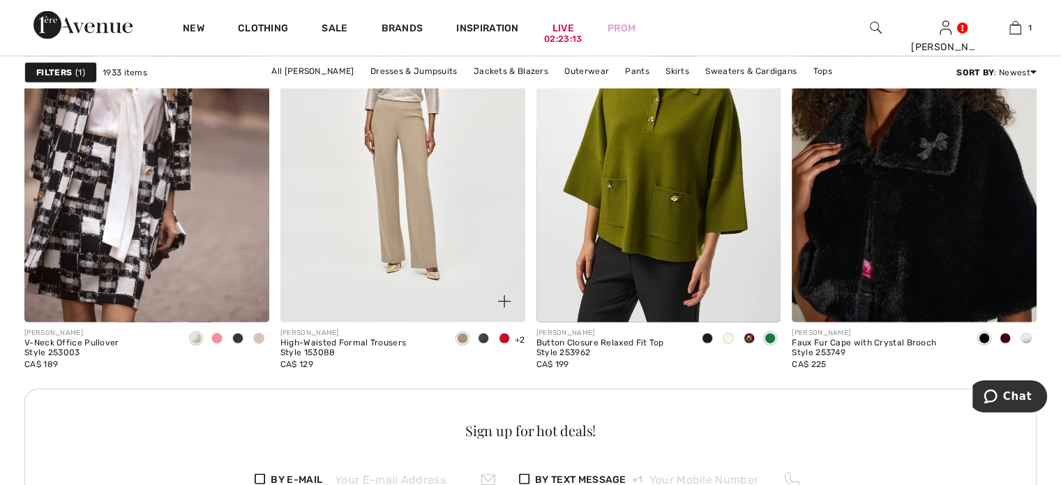
click at [480, 344] on span at bounding box center [483, 338] width 11 height 11
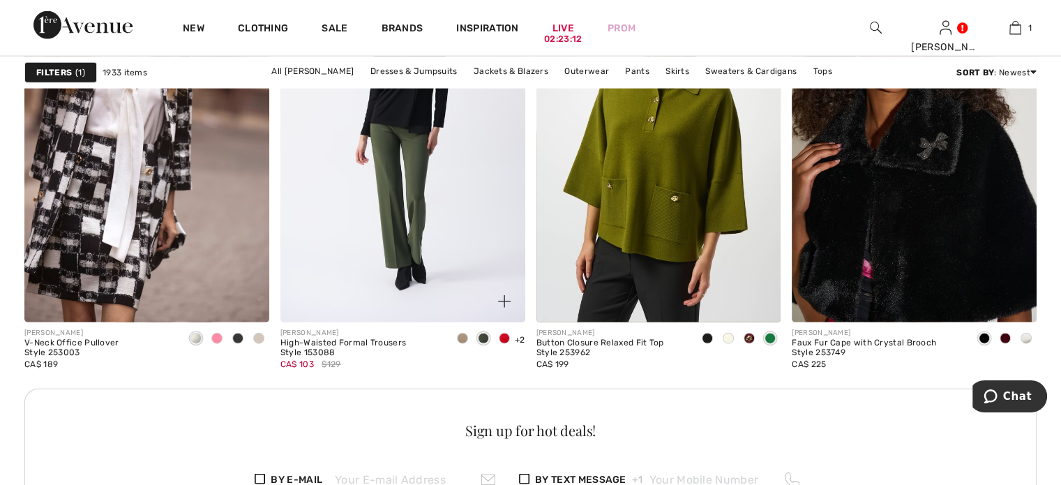
click at [504, 344] on span at bounding box center [504, 338] width 11 height 11
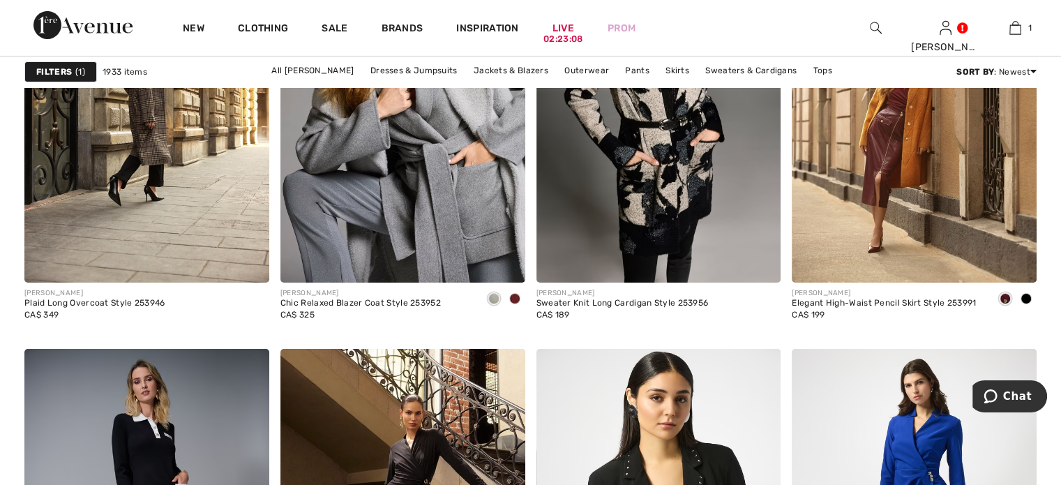
scroll to position [5021, 0]
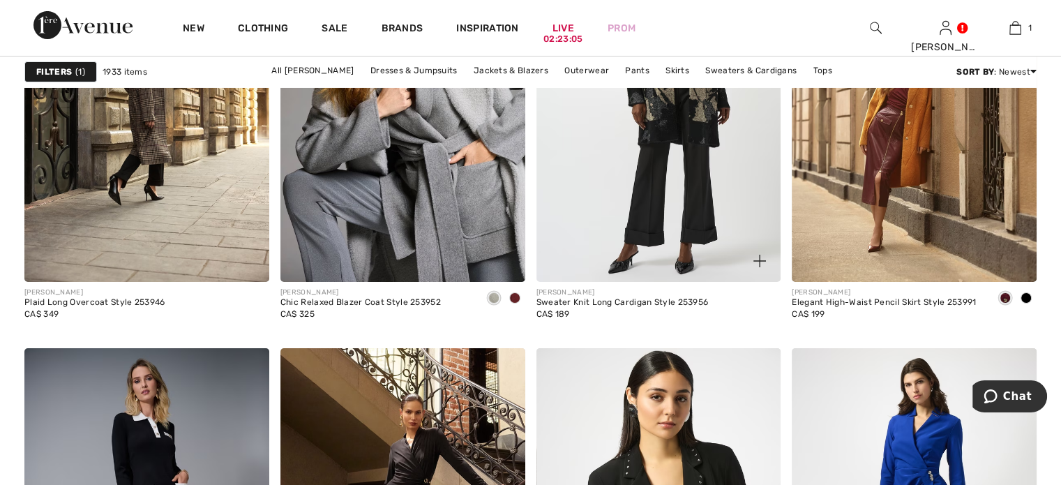
click at [685, 273] on img at bounding box center [658, 98] width 245 height 367
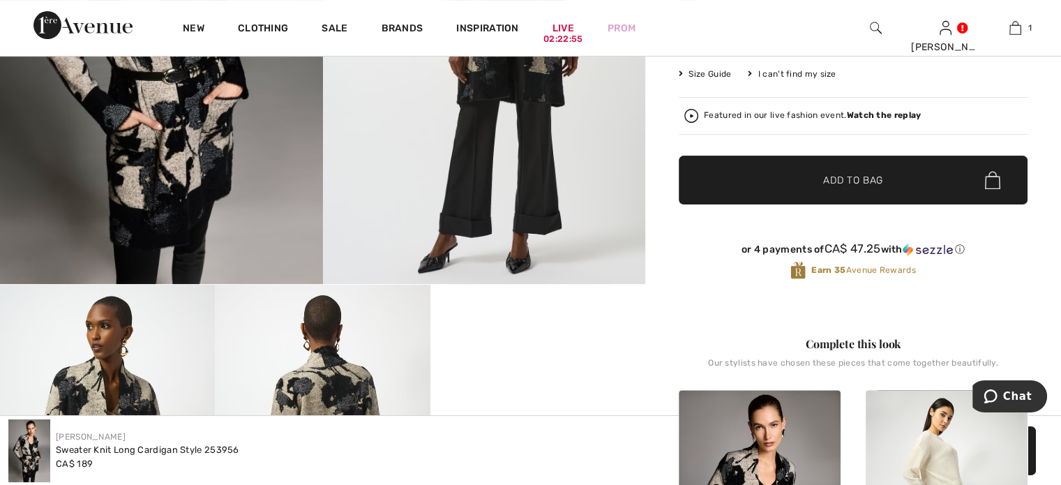
scroll to position [279, 0]
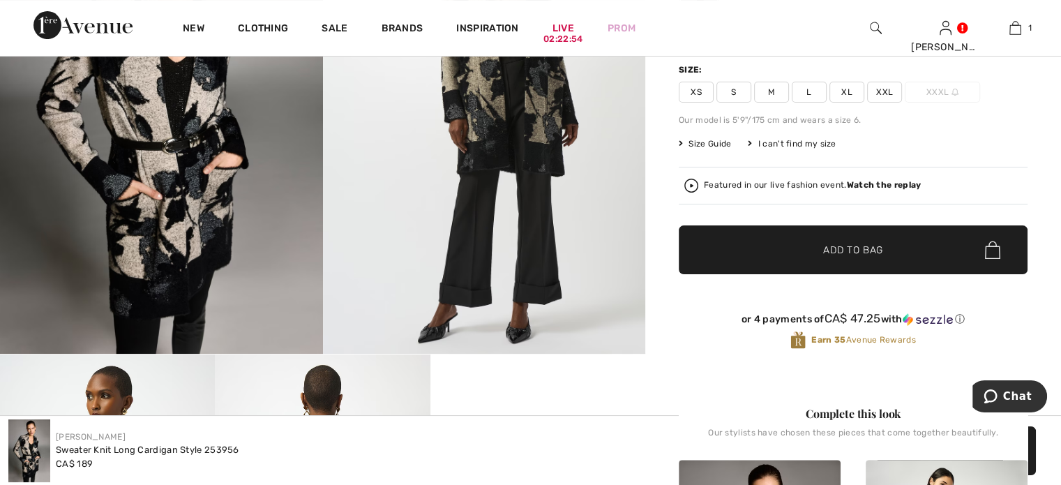
click at [784, 103] on span "M" at bounding box center [771, 92] width 35 height 21
click at [762, 274] on span "✔ Added to Bag Add to Bag" at bounding box center [852, 249] width 349 height 49
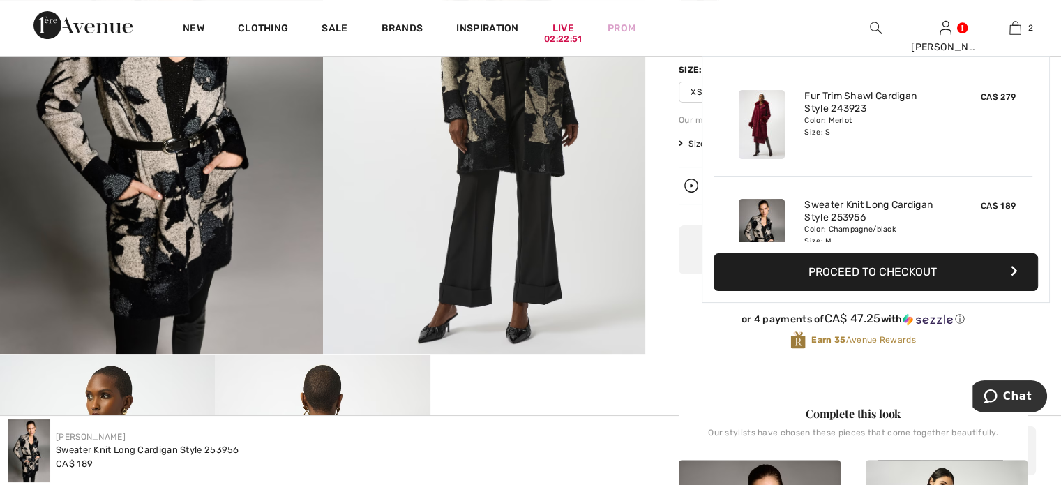
scroll to position [91, 0]
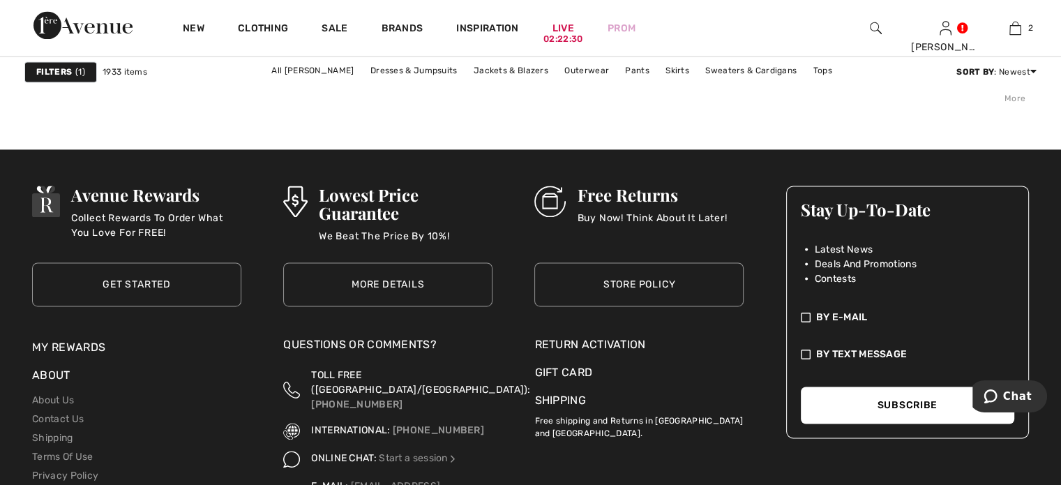
scroll to position [7322, 0]
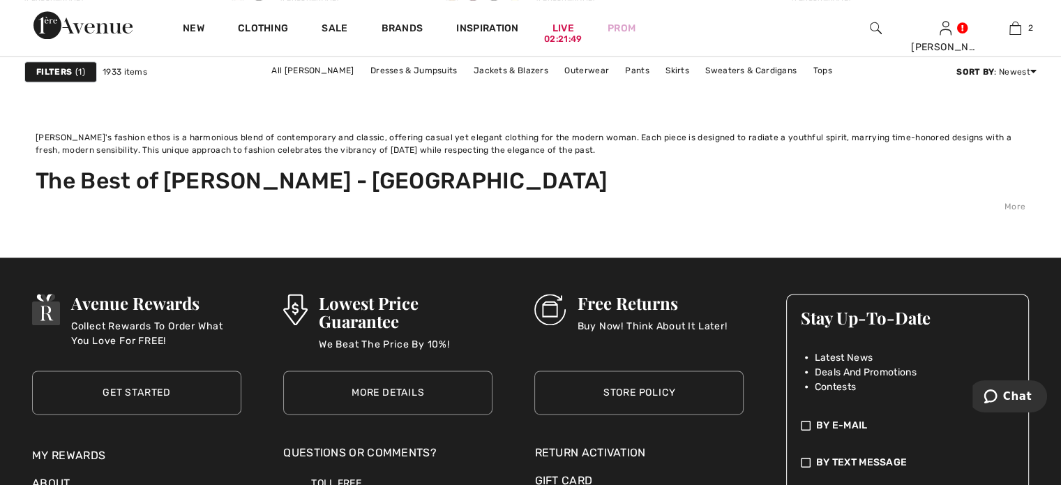
scroll to position [7322, 0]
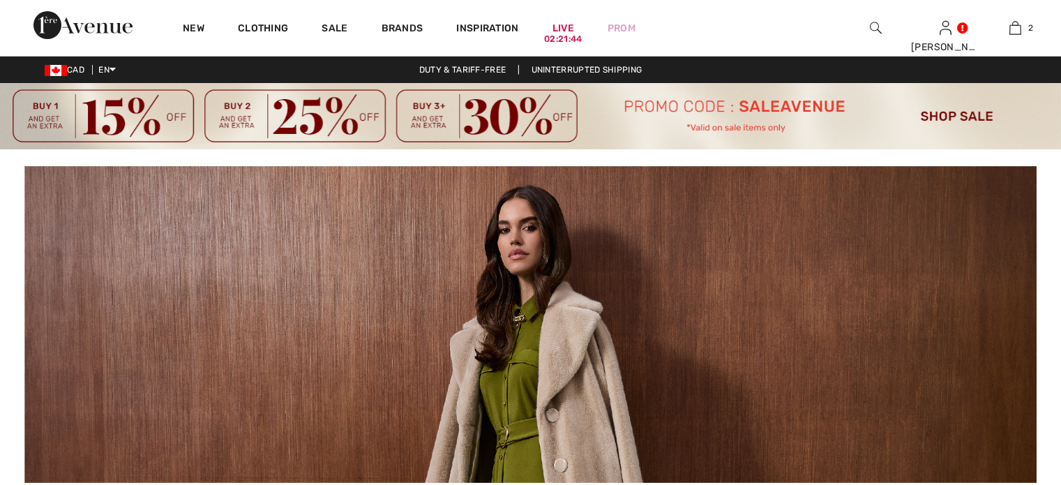
checkbox input "true"
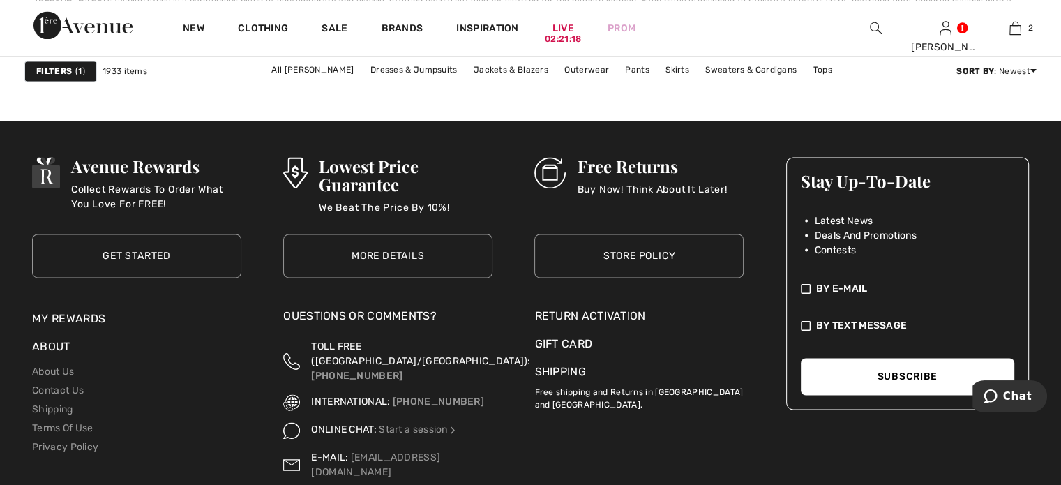
scroll to position [7252, 0]
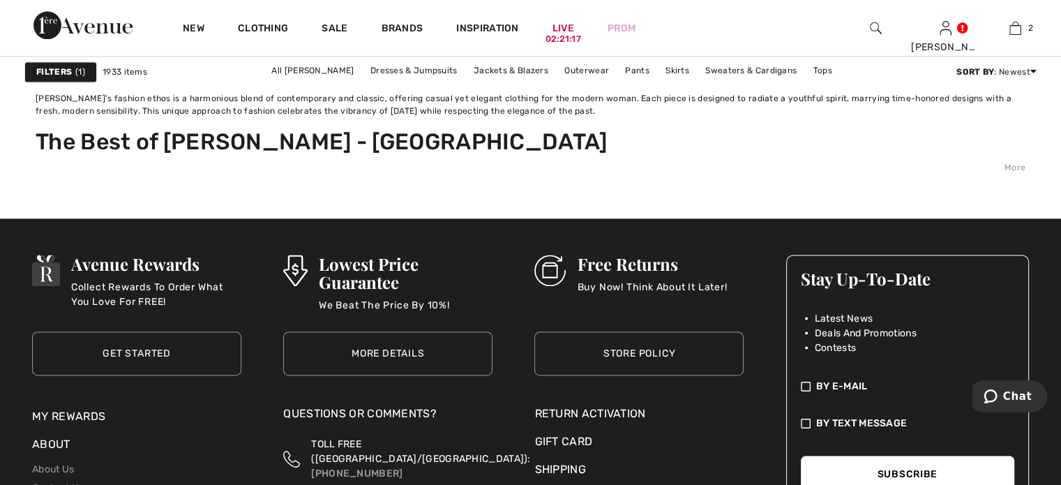
click at [602, 23] on link "10" at bounding box center [581, 14] width 43 height 18
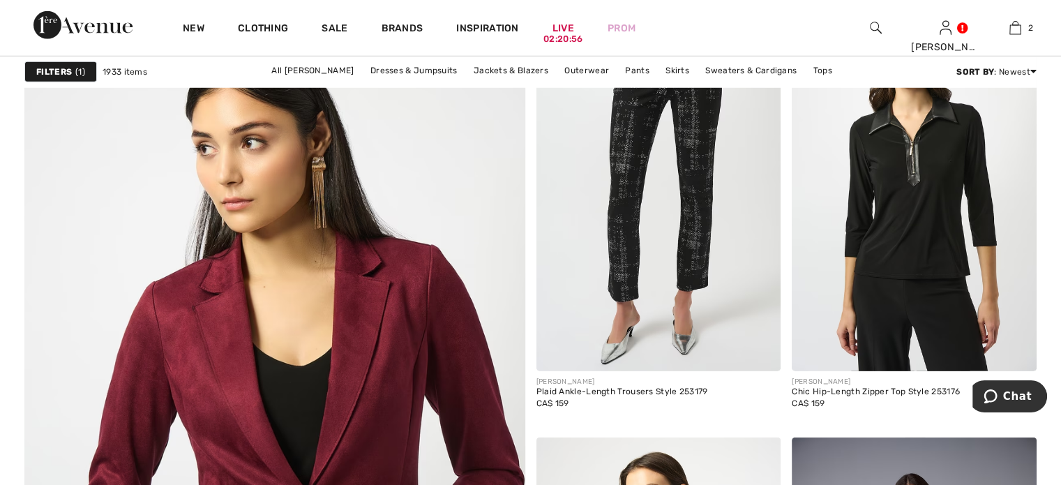
scroll to position [4044, 0]
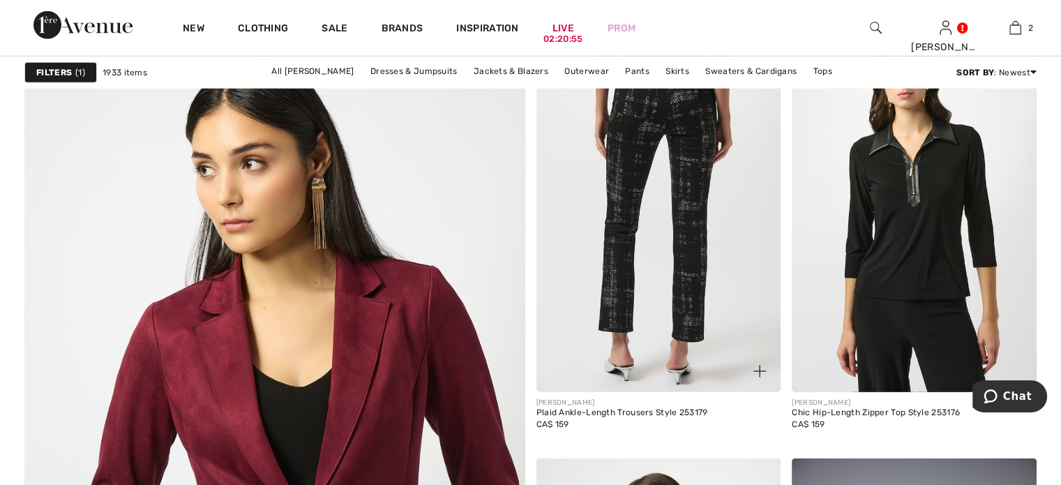
click at [642, 287] on img at bounding box center [658, 208] width 245 height 367
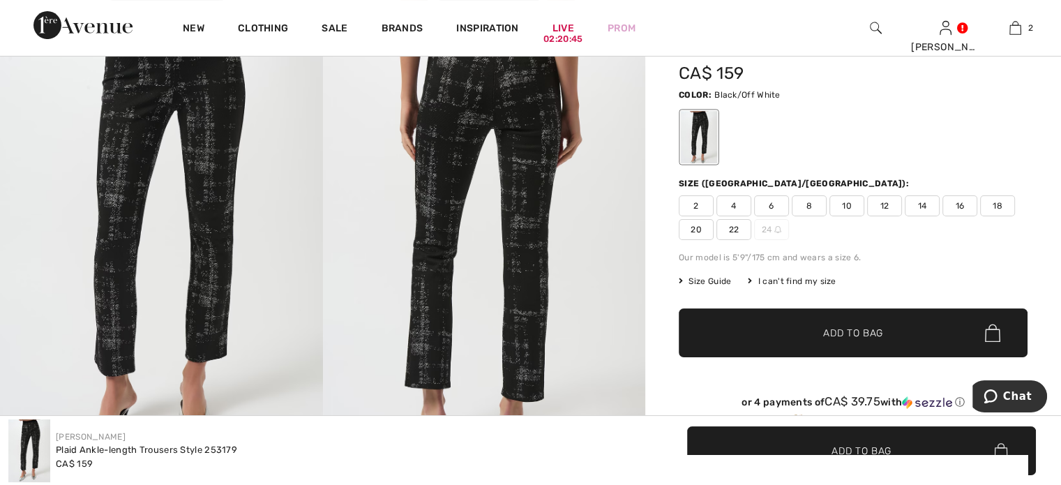
scroll to position [139, 0]
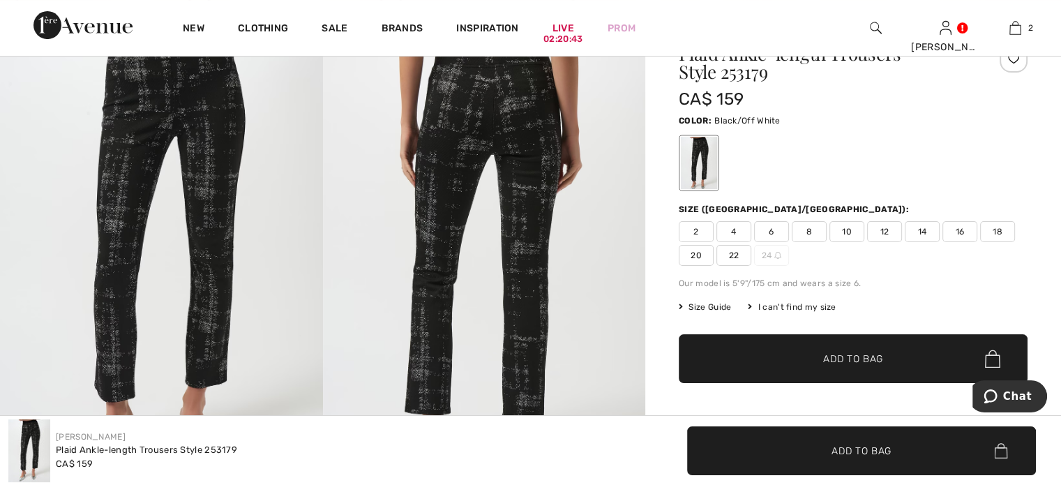
click at [856, 242] on span "10" at bounding box center [846, 231] width 35 height 21
drag, startPoint x: 789, startPoint y: 400, endPoint x: 667, endPoint y: 222, distance: 216.6
click at [791, 366] on span "✔ Added to Bag" at bounding box center [831, 358] width 85 height 15
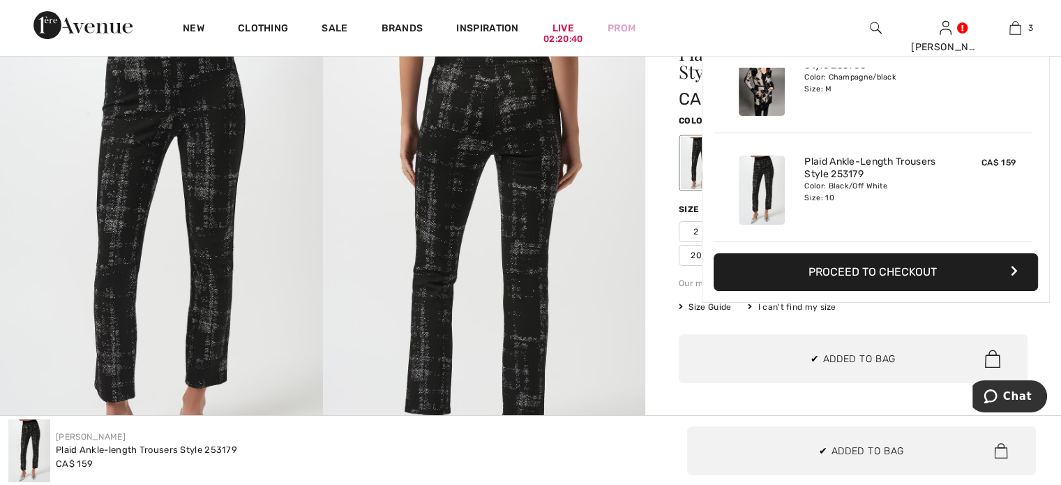
scroll to position [225, 0]
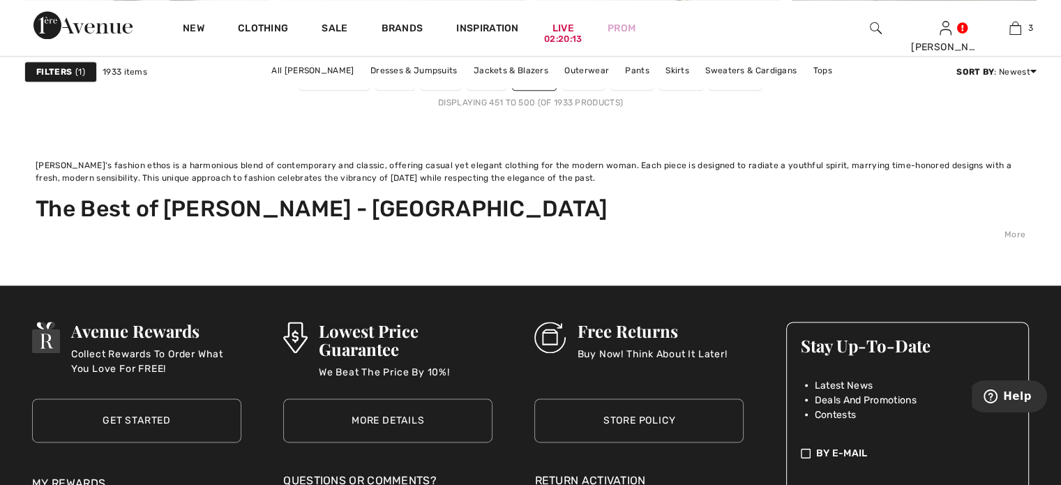
scroll to position [7182, 0]
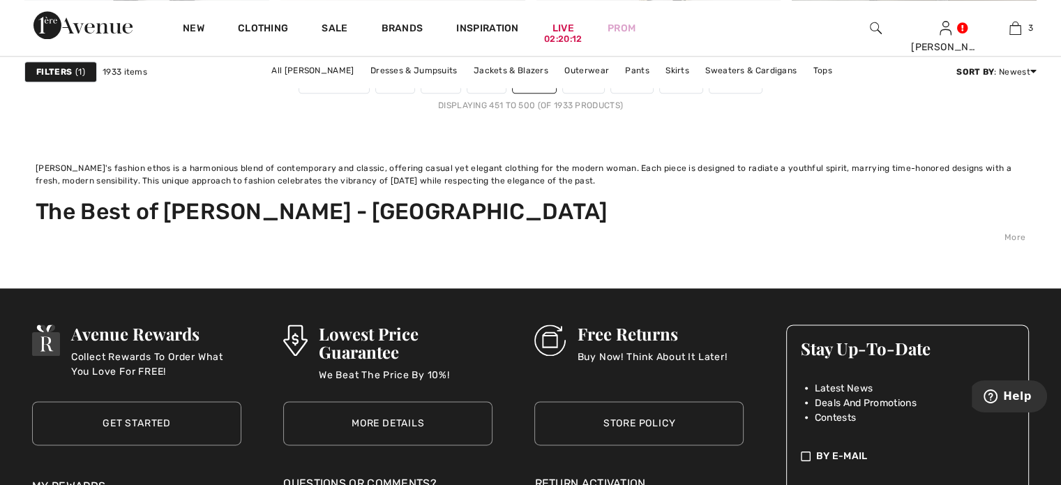
click at [603, 93] on link "11" at bounding box center [583, 84] width 41 height 18
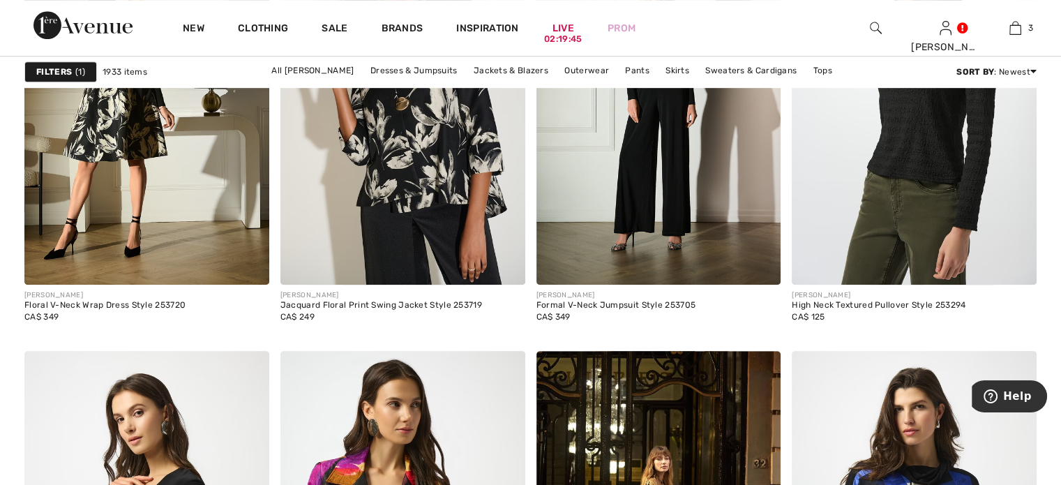
scroll to position [6067, 0]
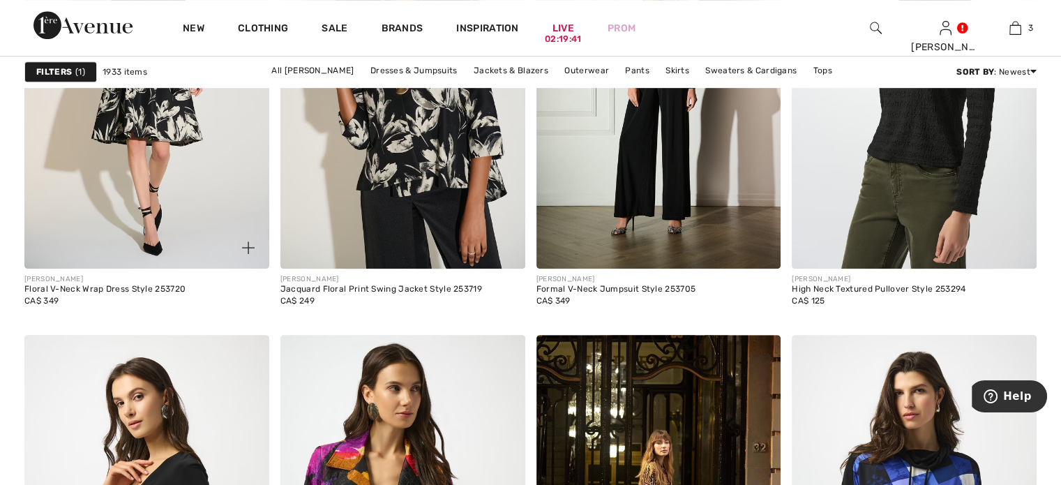
click at [153, 255] on img at bounding box center [146, 85] width 245 height 367
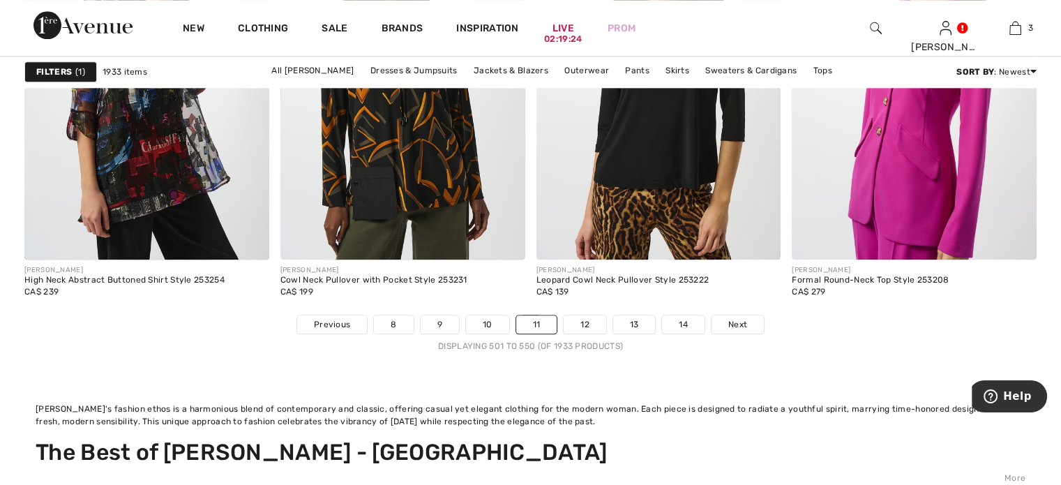
scroll to position [6973, 0]
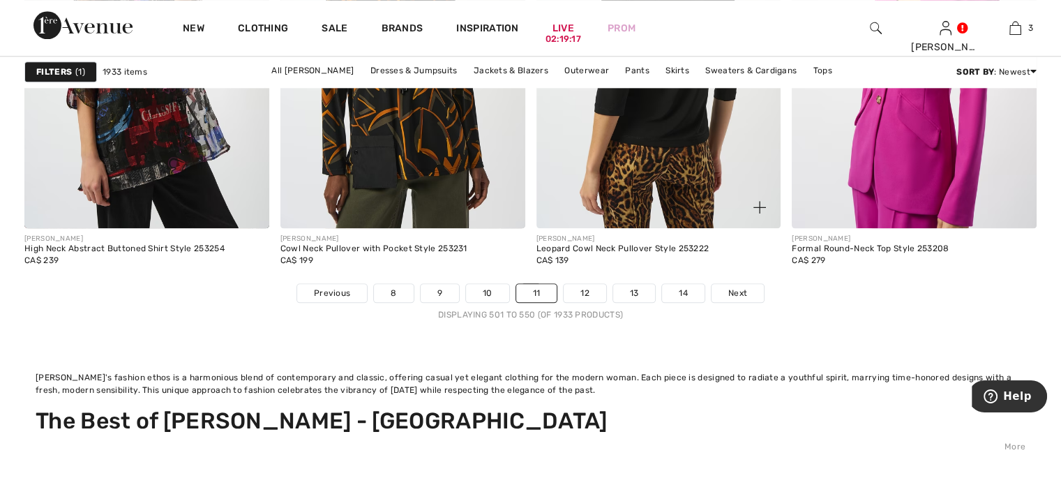
click at [639, 228] on img at bounding box center [658, 44] width 245 height 367
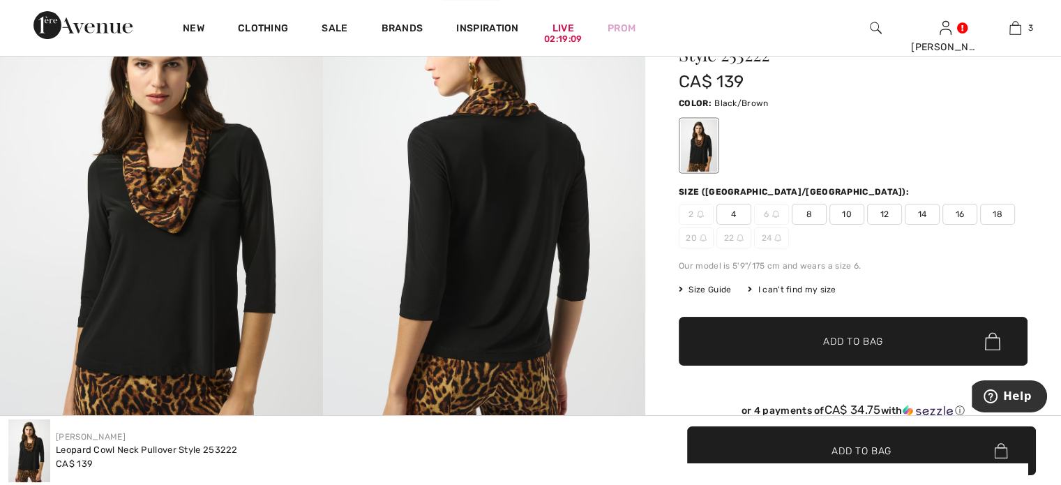
scroll to position [139, 0]
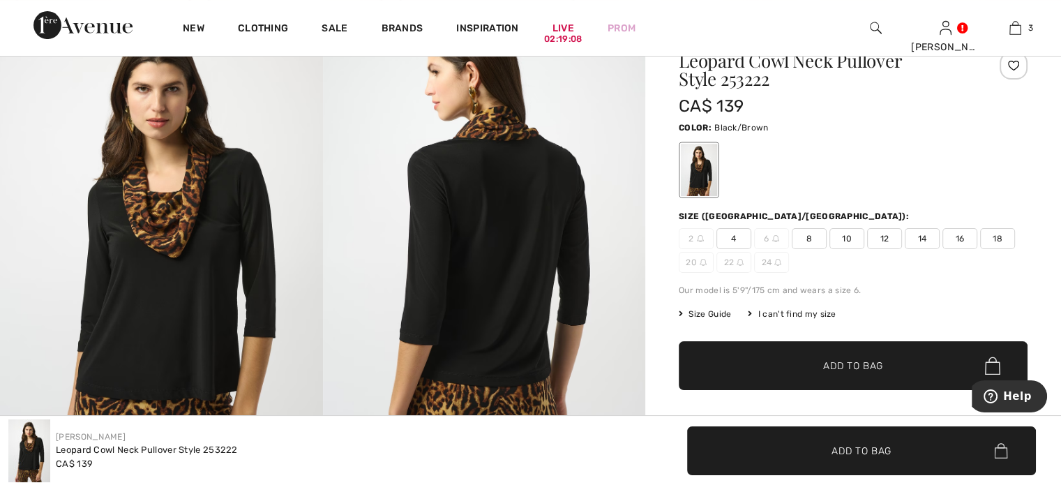
click at [864, 249] on span "10" at bounding box center [846, 238] width 35 height 21
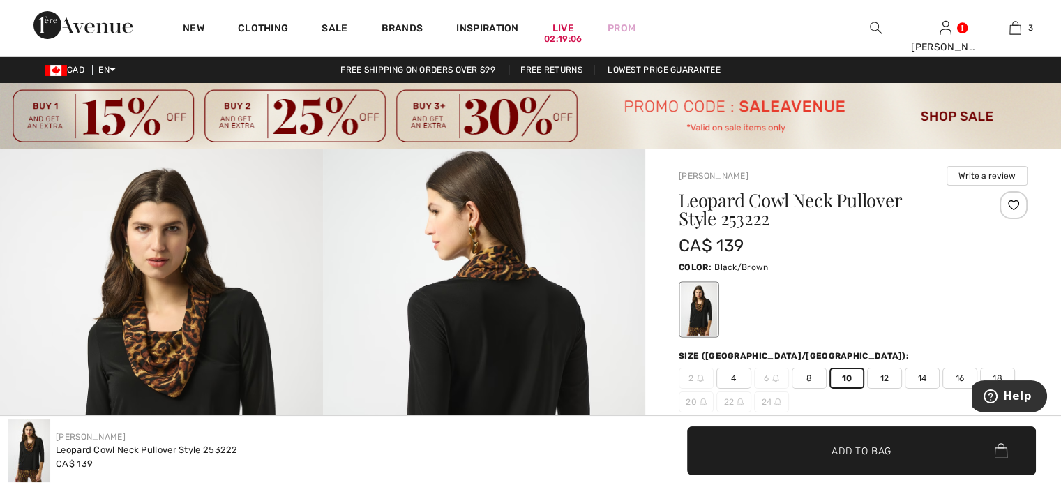
scroll to position [209, 0]
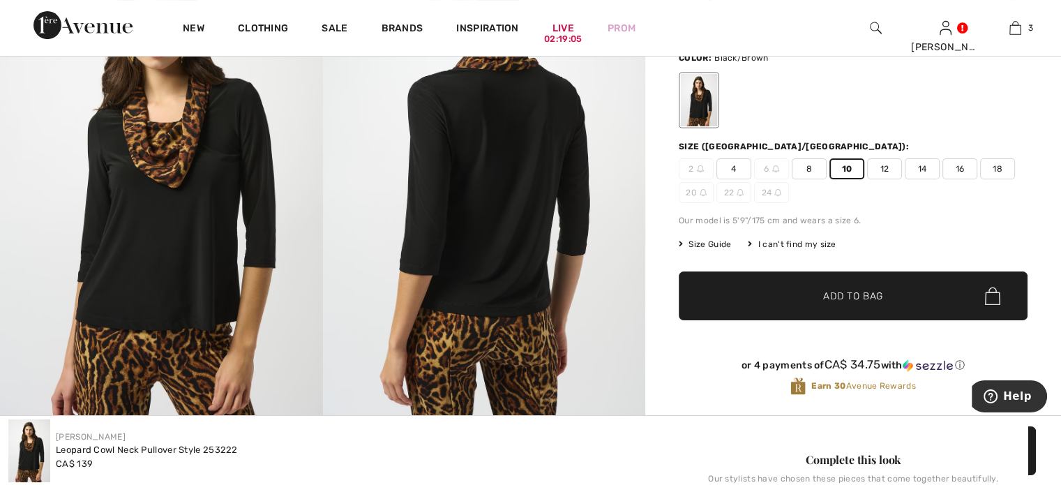
click at [840, 303] on span "Add to Bag" at bounding box center [853, 296] width 60 height 15
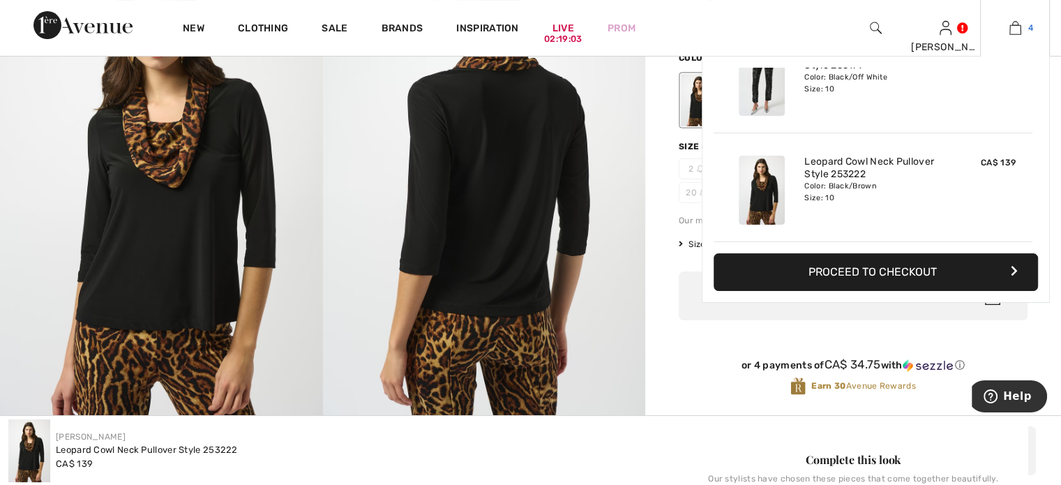
click at [1009, 29] on img at bounding box center [1015, 28] width 12 height 17
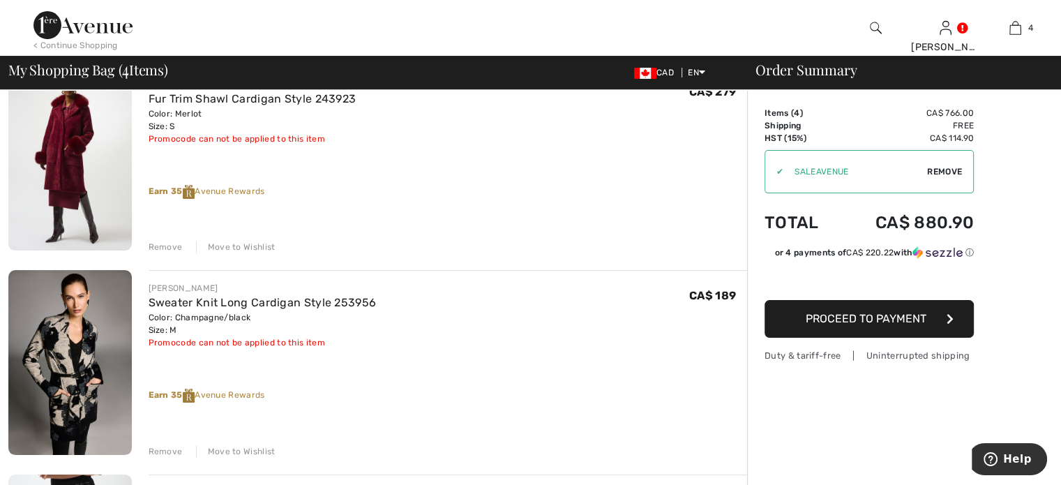
scroll to position [139, 0]
click at [183, 252] on div "Remove" at bounding box center [166, 245] width 34 height 13
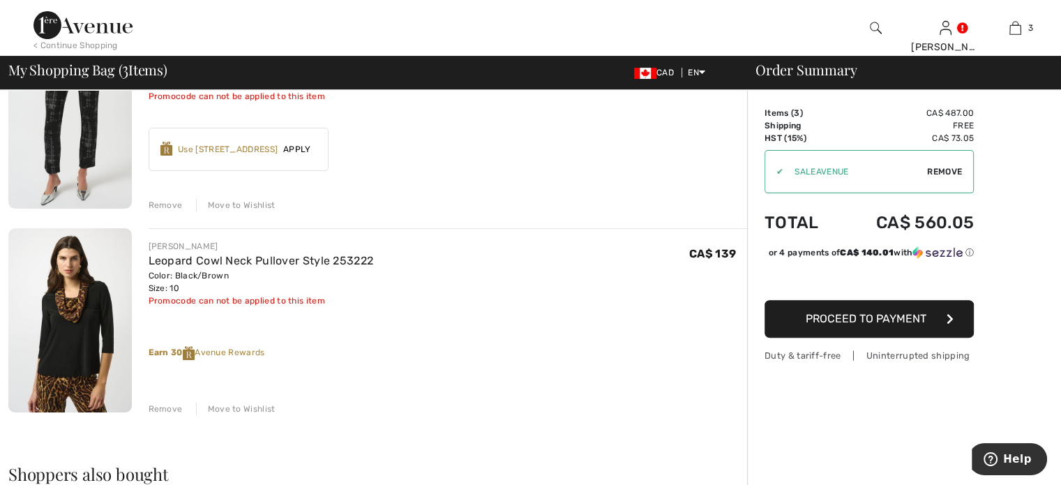
scroll to position [279, 0]
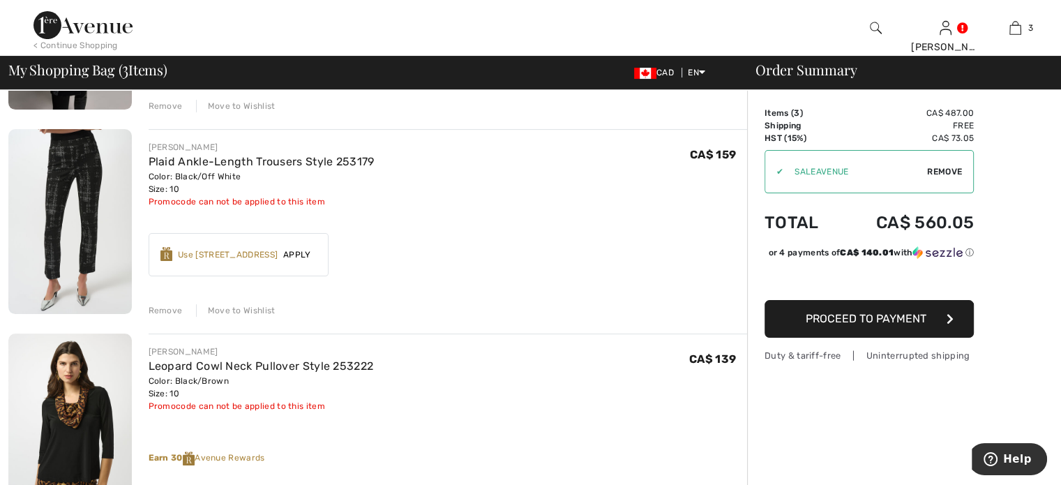
click at [179, 317] on div "Remove" at bounding box center [166, 310] width 34 height 13
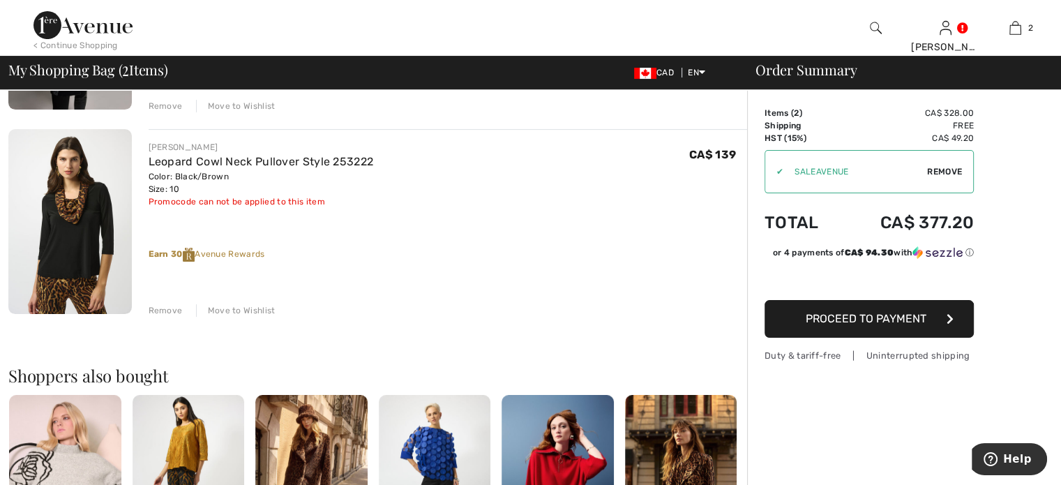
click at [179, 317] on div "Remove" at bounding box center [166, 310] width 34 height 13
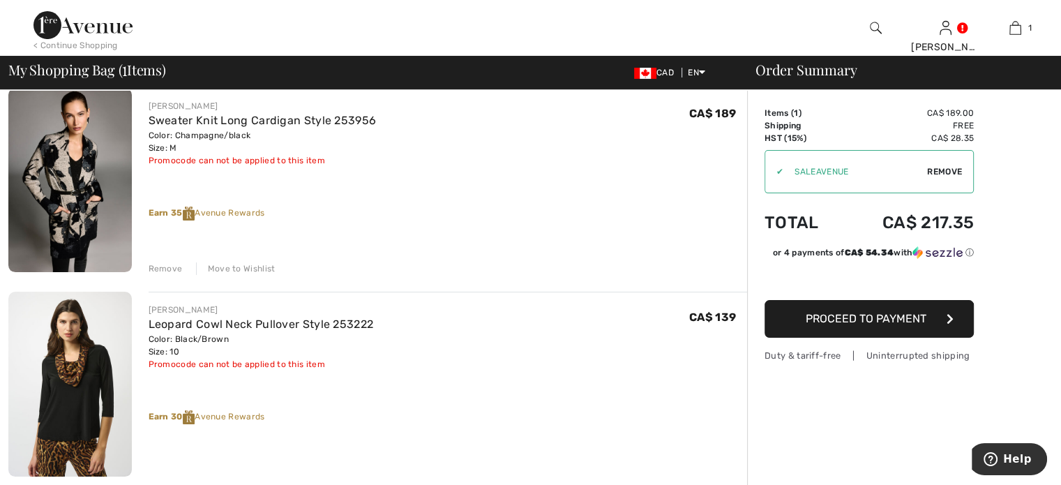
scroll to position [70, 0]
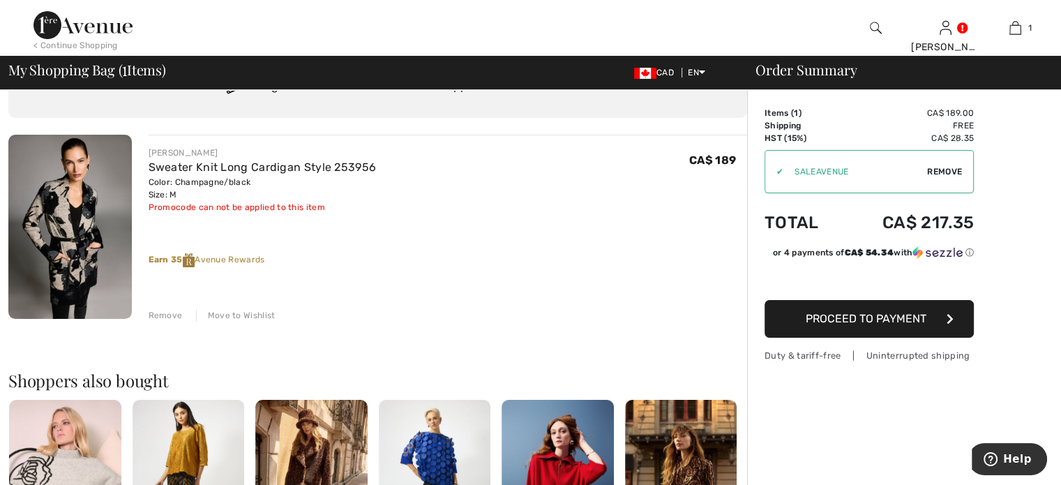
click at [176, 321] on div "Remove" at bounding box center [166, 315] width 34 height 13
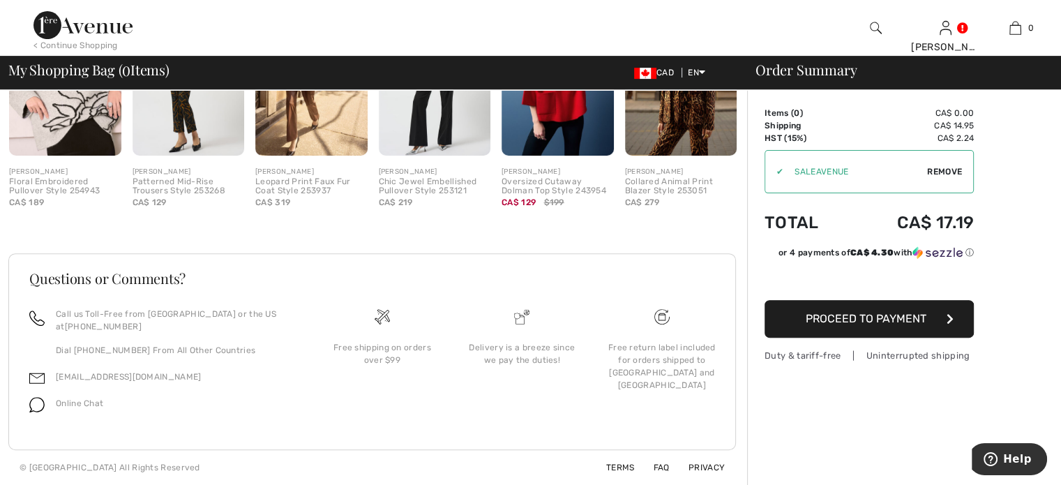
scroll to position [644, 0]
